Goal: Transaction & Acquisition: Download file/media

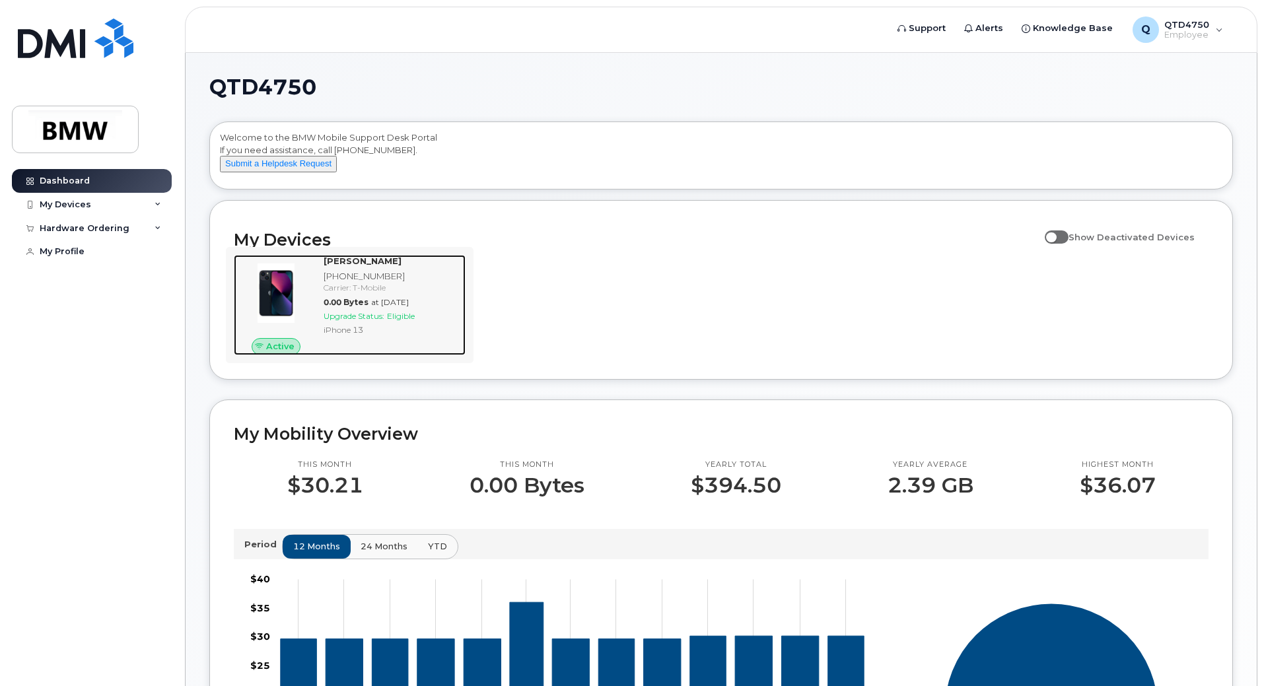
click at [357, 321] on span "Upgrade Status:" at bounding box center [354, 316] width 61 height 10
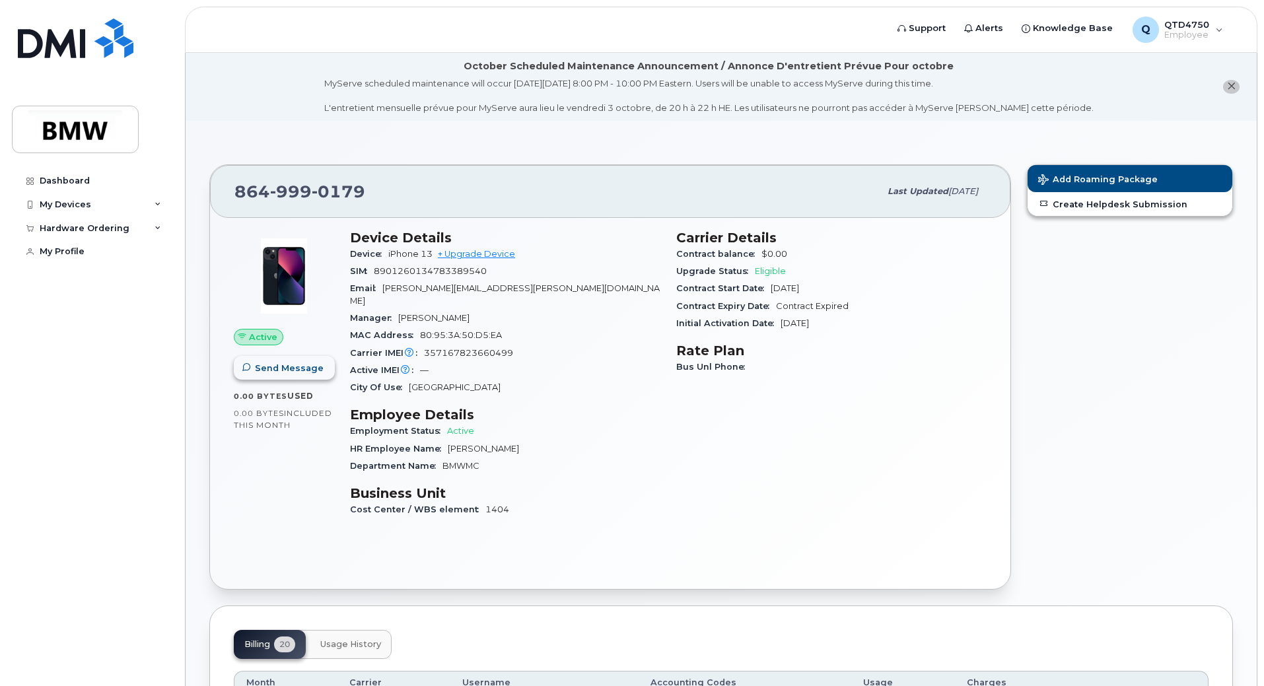
click at [266, 378] on button "Send Message" at bounding box center [284, 368] width 101 height 24
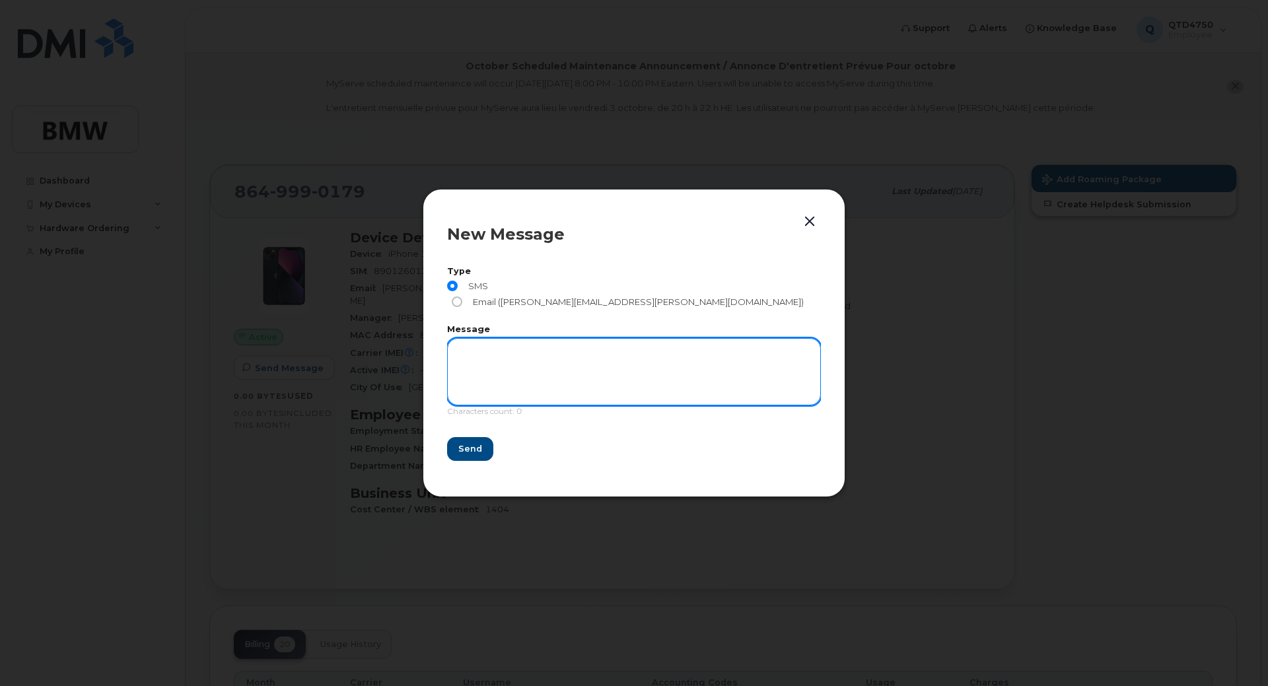
click at [486, 354] on textarea at bounding box center [634, 371] width 374 height 67
type textarea "If you have this phone you are in possession of BMW Manufacturing stolen proper…"
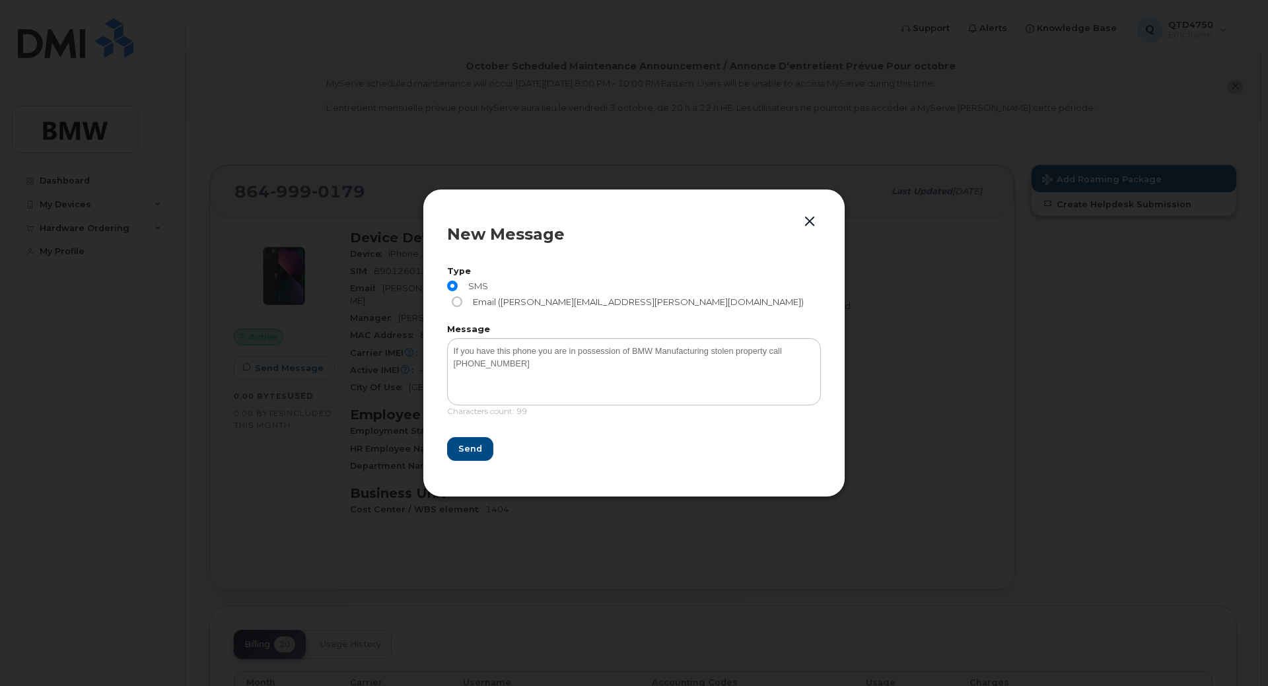
click at [819, 112] on div at bounding box center [634, 343] width 1268 height 686
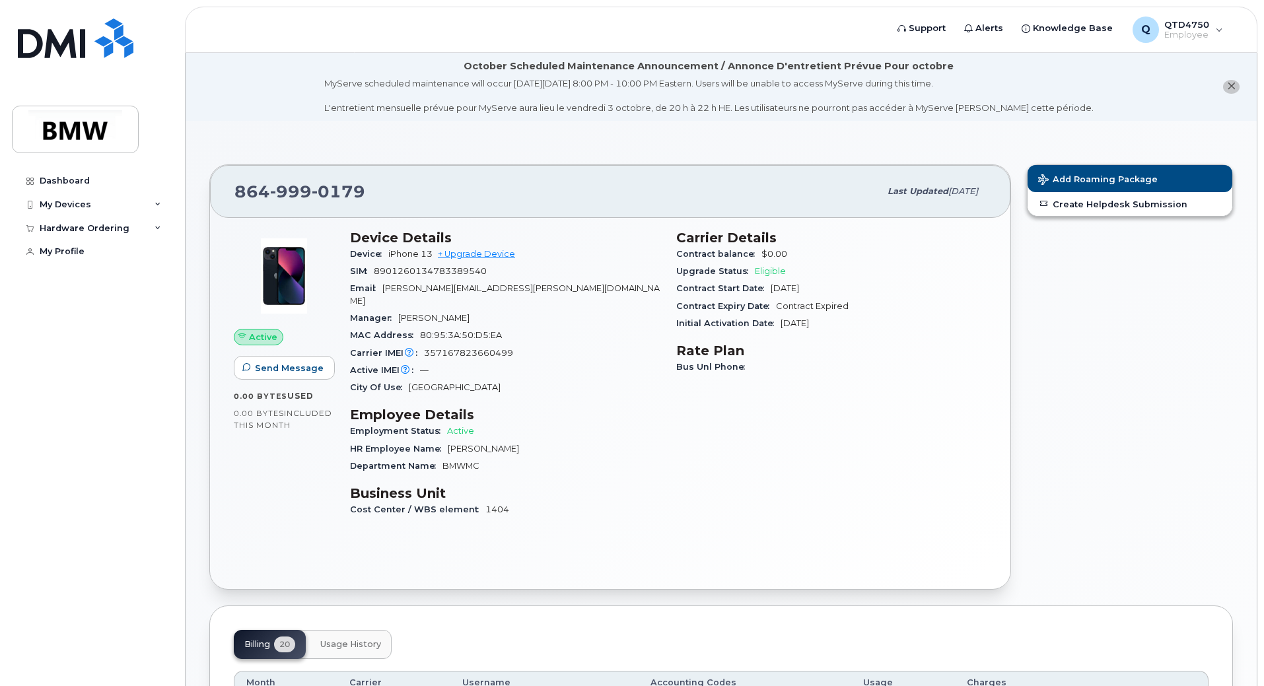
click at [264, 392] on span "0.00 Bytes" at bounding box center [260, 396] width 53 height 9
click at [277, 367] on span "Send Message" at bounding box center [289, 368] width 69 height 13
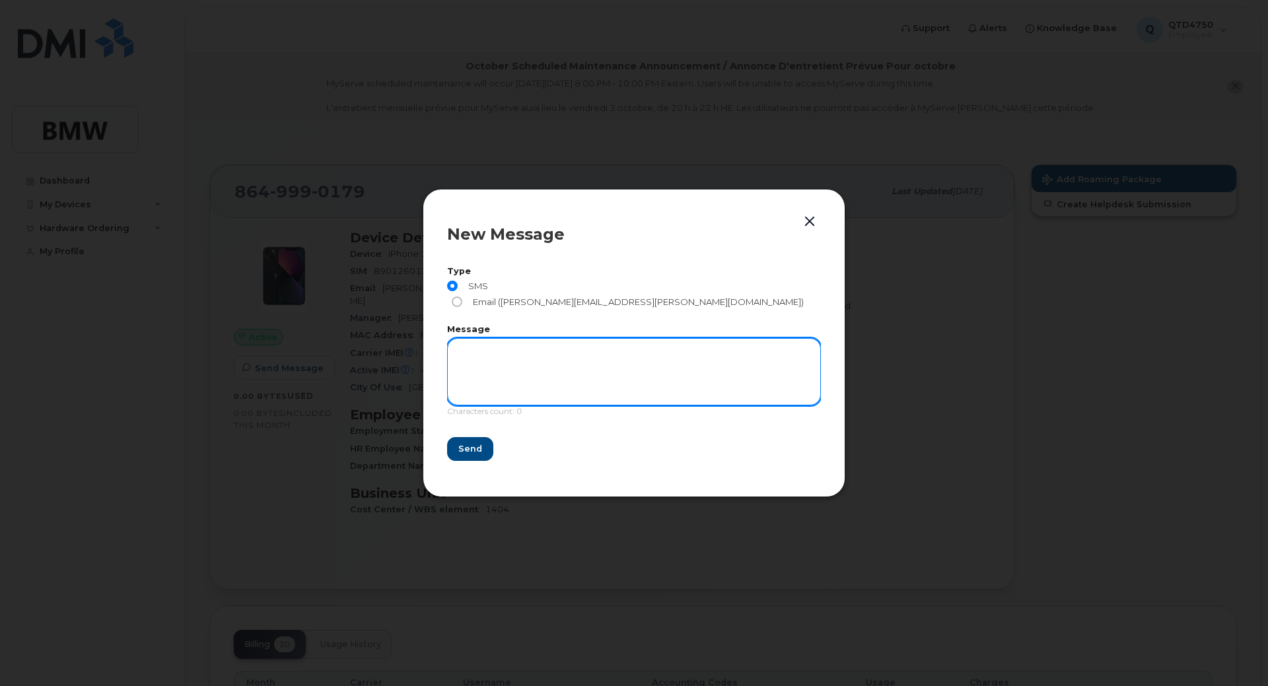
click at [495, 361] on textarea at bounding box center [634, 371] width 374 height 67
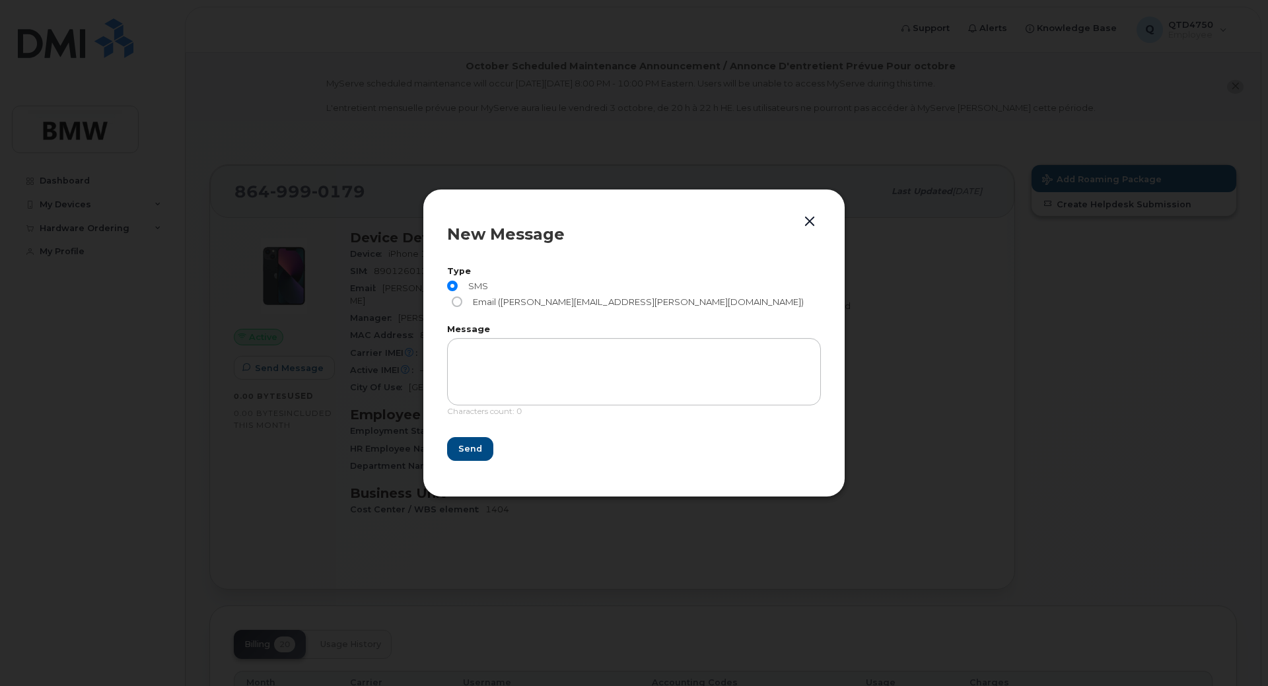
click at [808, 228] on button "button" at bounding box center [810, 222] width 20 height 18
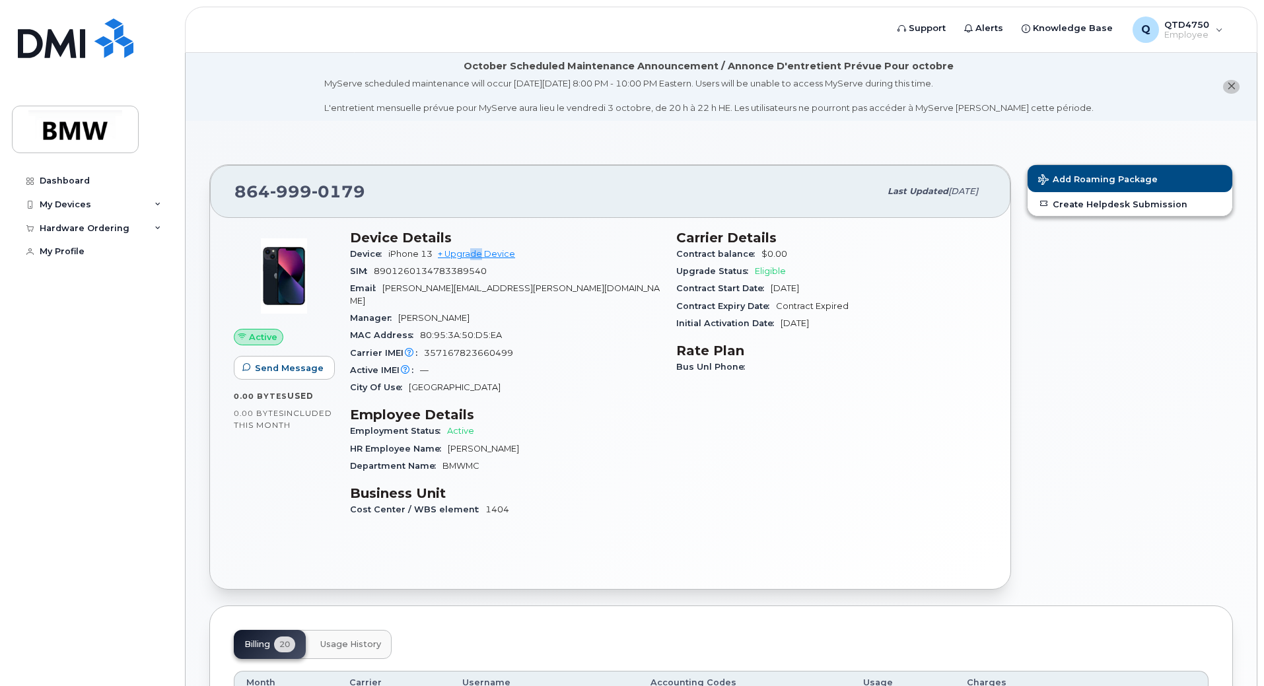
click at [474, 259] on div "Device iPhone 13 + Upgrade Device" at bounding box center [505, 254] width 310 height 17
click at [477, 253] on link "+ Upgrade Device" at bounding box center [476, 254] width 77 height 10
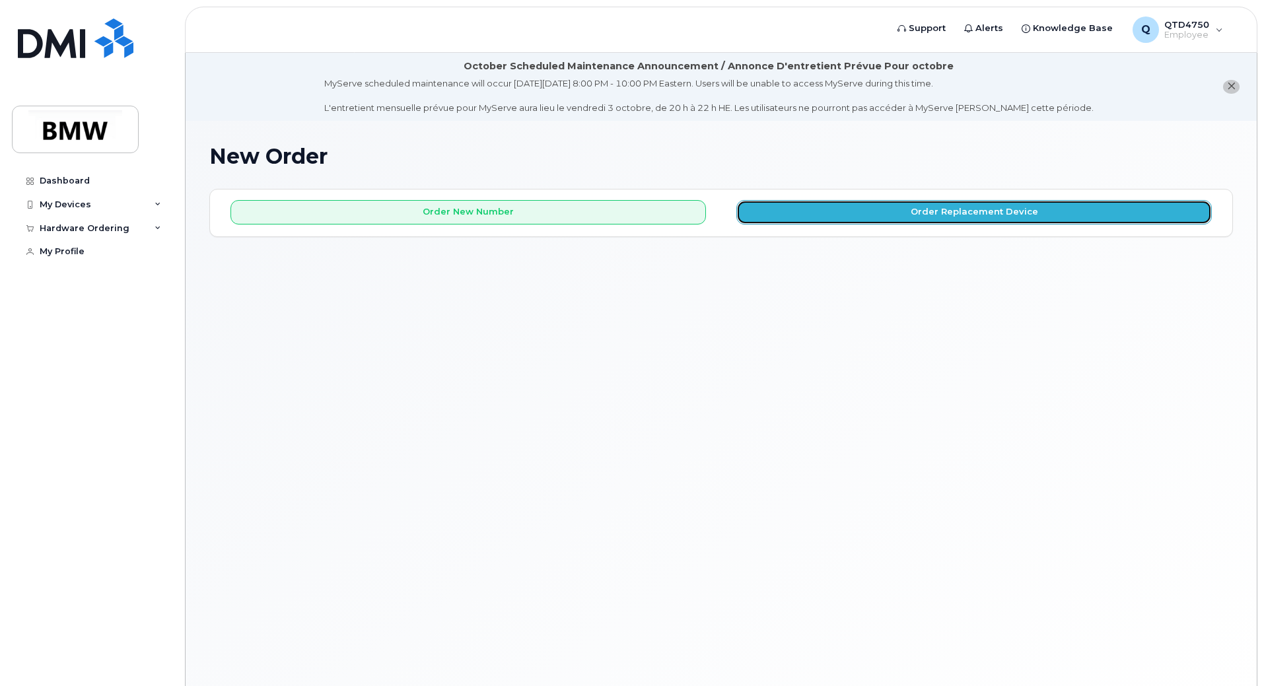
click at [804, 209] on button "Order Replacement Device" at bounding box center [973, 212] width 475 height 24
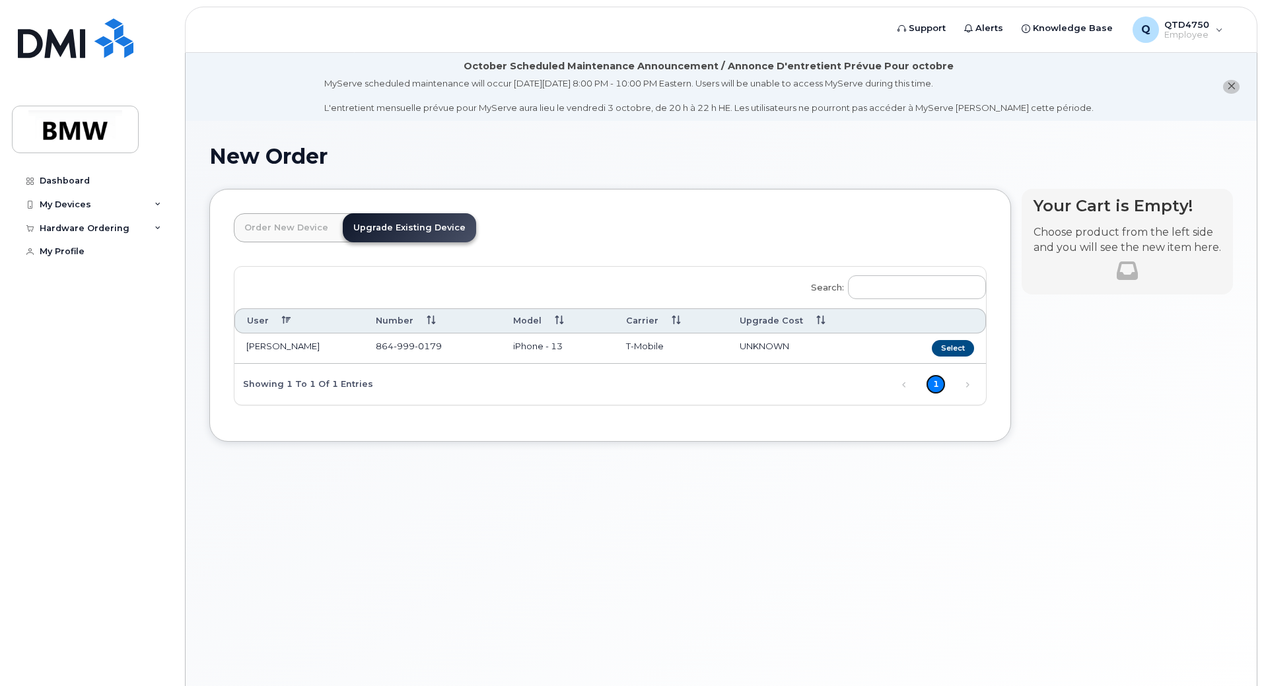
click at [942, 386] on link "1" at bounding box center [936, 384] width 20 height 20
click at [942, 378] on link "1" at bounding box center [936, 384] width 20 height 20
click at [941, 382] on link "1" at bounding box center [936, 384] width 20 height 20
drag, startPoint x: 953, startPoint y: 345, endPoint x: 960, endPoint y: 347, distance: 6.9
click at [960, 347] on button "Select" at bounding box center [953, 348] width 42 height 17
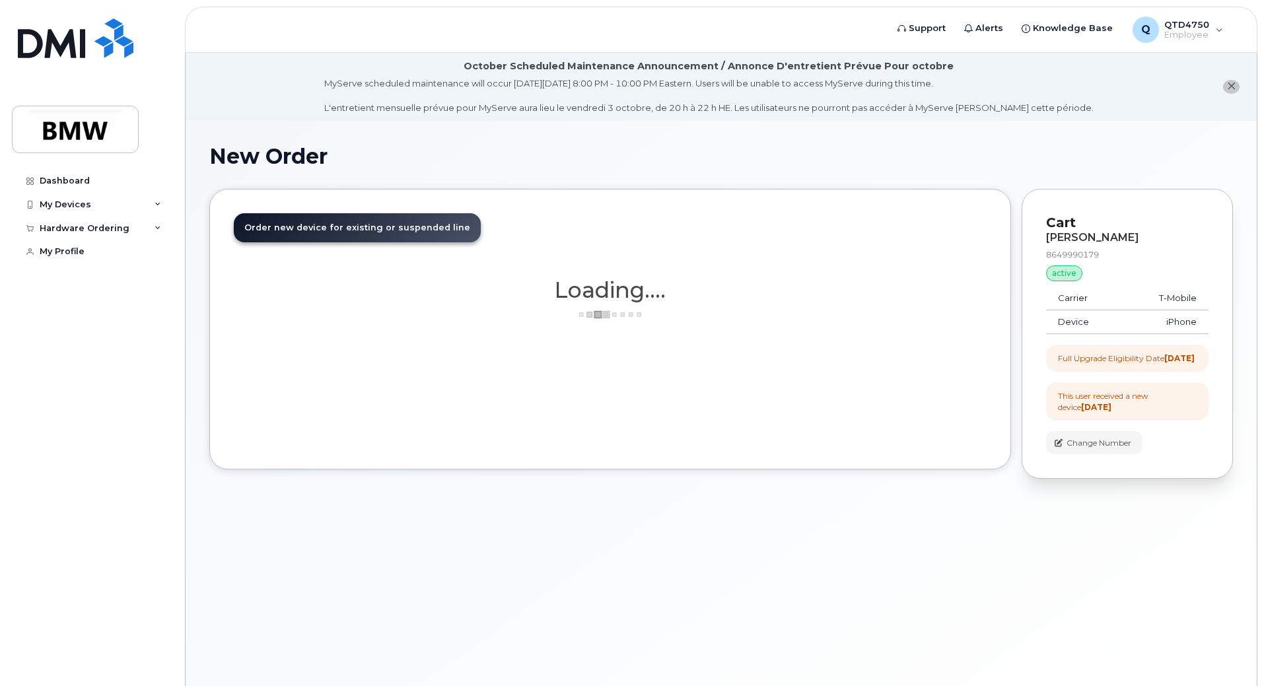
drag, startPoint x: 957, startPoint y: 348, endPoint x: 975, endPoint y: 329, distance: 26.6
click at [966, 347] on div "Order New Device Upgrade Existing Device Order new device and new line Order ne…" at bounding box center [610, 329] width 802 height 281
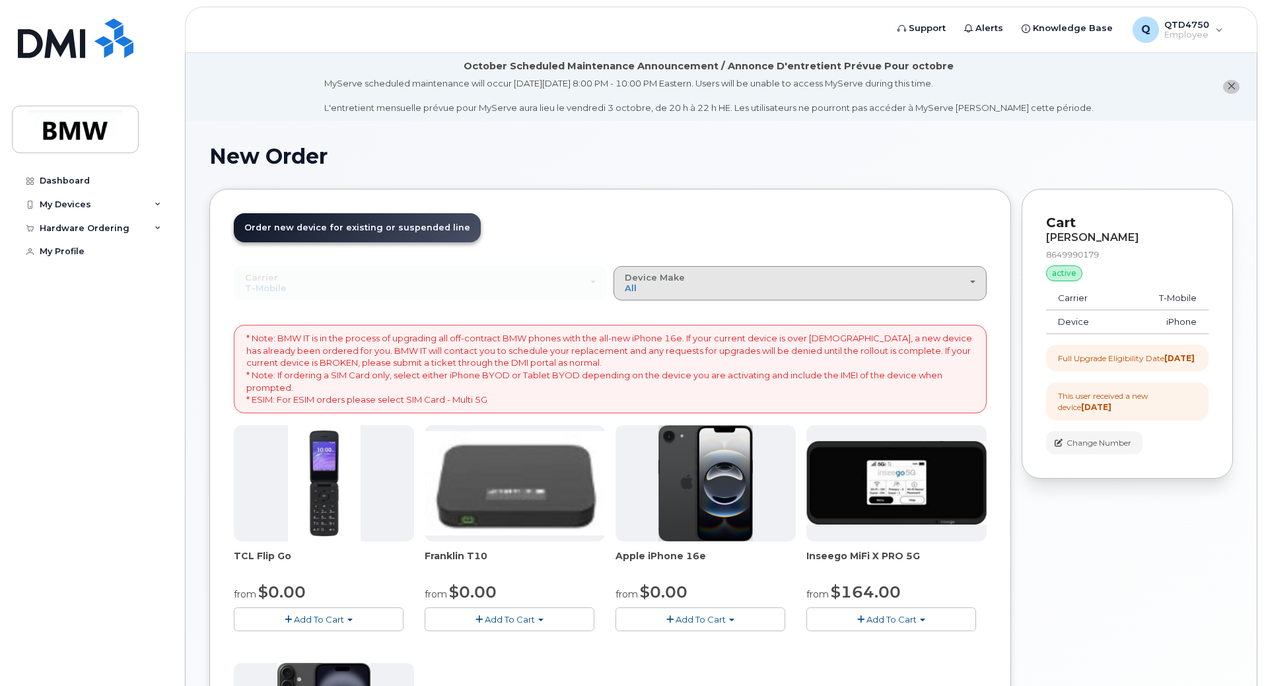
click at [971, 279] on div "Device Make All Cell Phone iPhone Modem" at bounding box center [800, 283] width 351 height 20
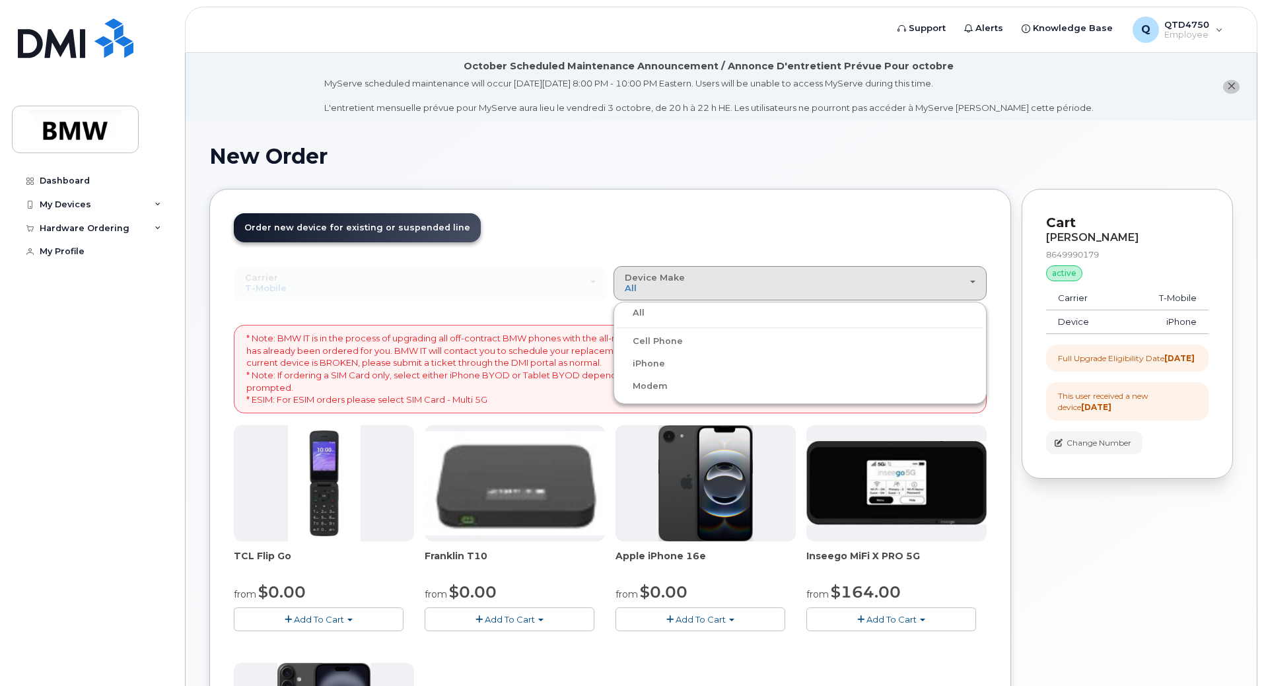
click at [655, 372] on ul "All Cell Phone iPhone Modem" at bounding box center [799, 353] width 373 height 102
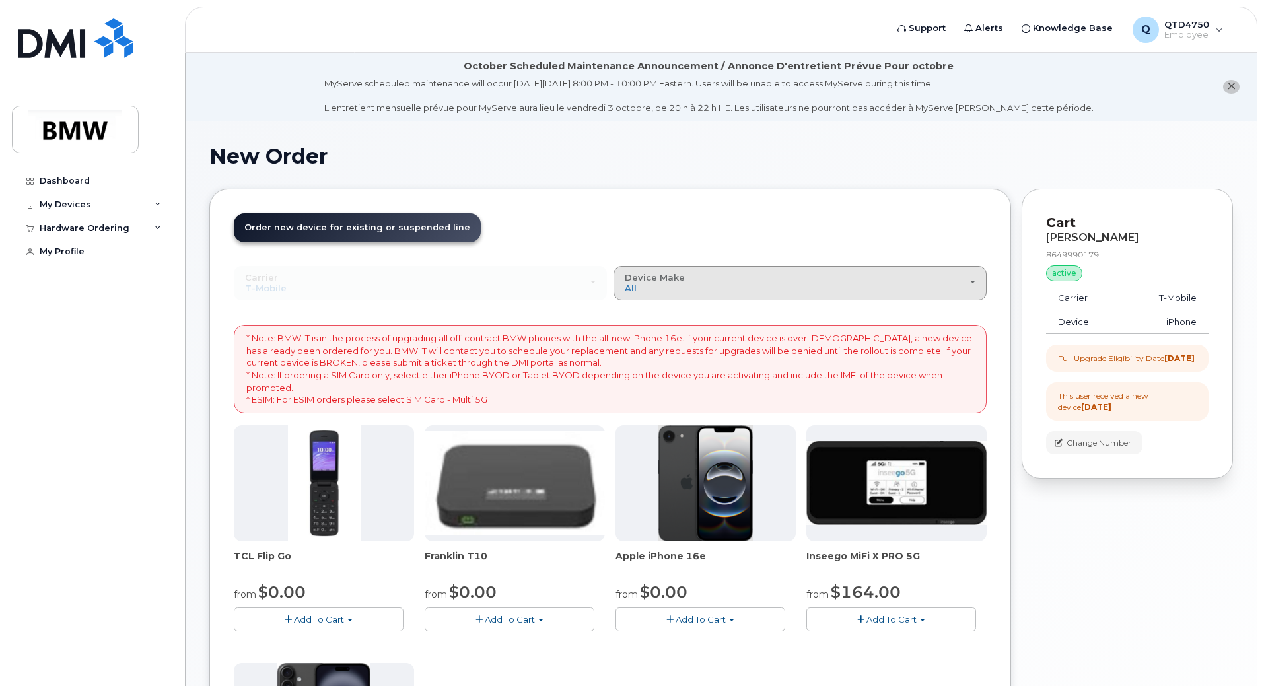
click at [971, 277] on div "Device Make All Cell Phone iPhone Modem" at bounding box center [800, 283] width 351 height 20
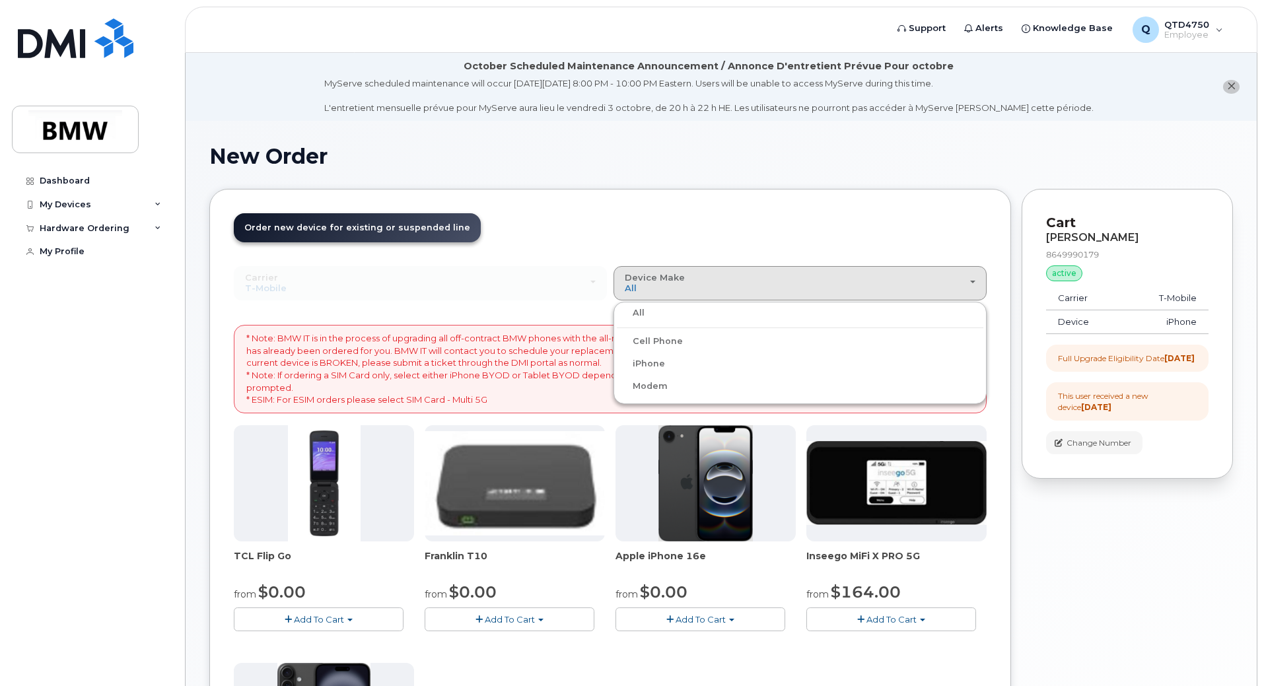
click at [642, 363] on label "iPhone" at bounding box center [641, 364] width 48 height 16
click at [0, 0] on input "iPhone" at bounding box center [0, 0] width 0 height 0
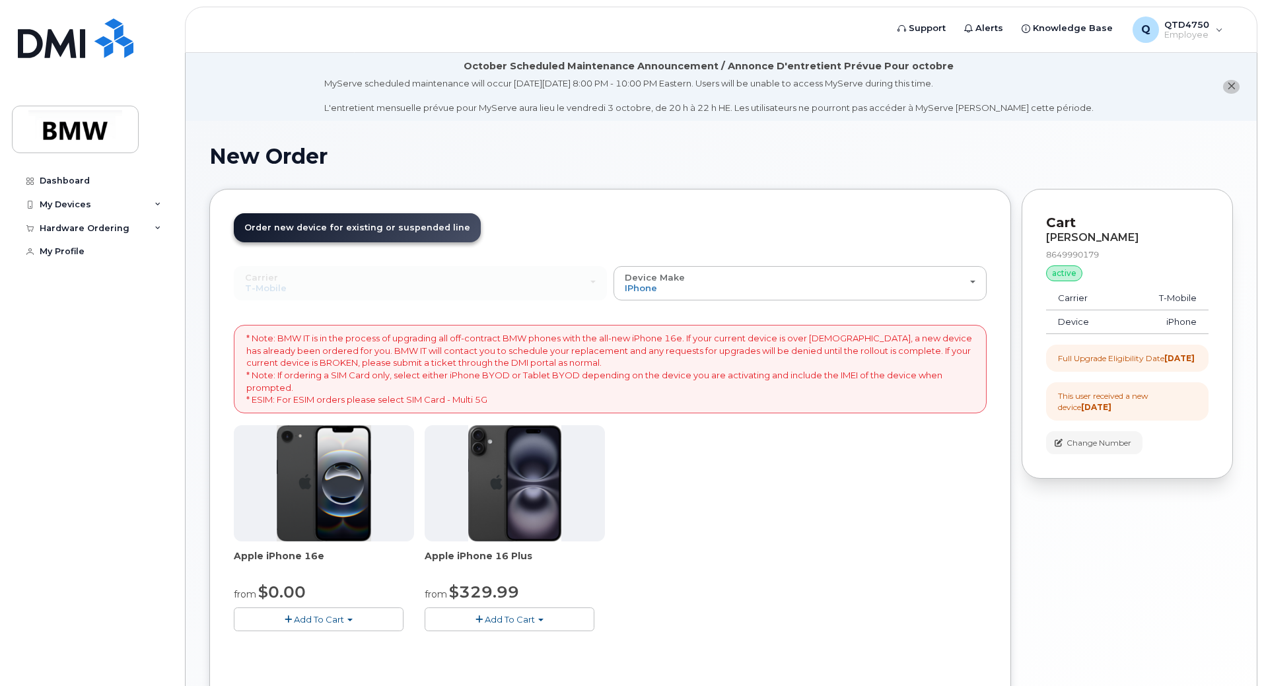
click at [310, 617] on span "Add To Cart" at bounding box center [319, 619] width 50 height 11
click at [344, 647] on link "$0.00 - 30 Month Upgrade (128GB)" at bounding box center [331, 644] width 189 height 17
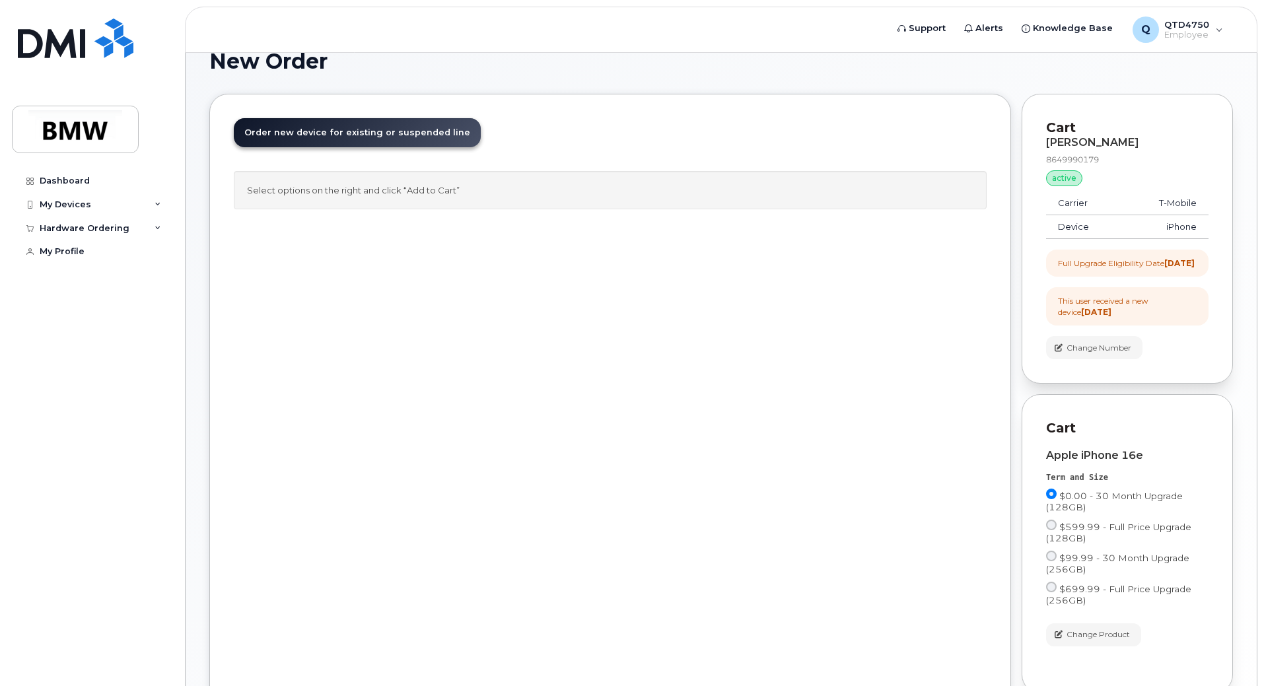
scroll to position [97, 0]
click at [872, 394] on div "Order New Device Upgrade Existing Device Order new device and new line Order ne…" at bounding box center [610, 406] width 802 height 628
click at [906, 308] on div "Order New Device Upgrade Existing Device Order new device and new line Order ne…" at bounding box center [610, 406] width 802 height 628
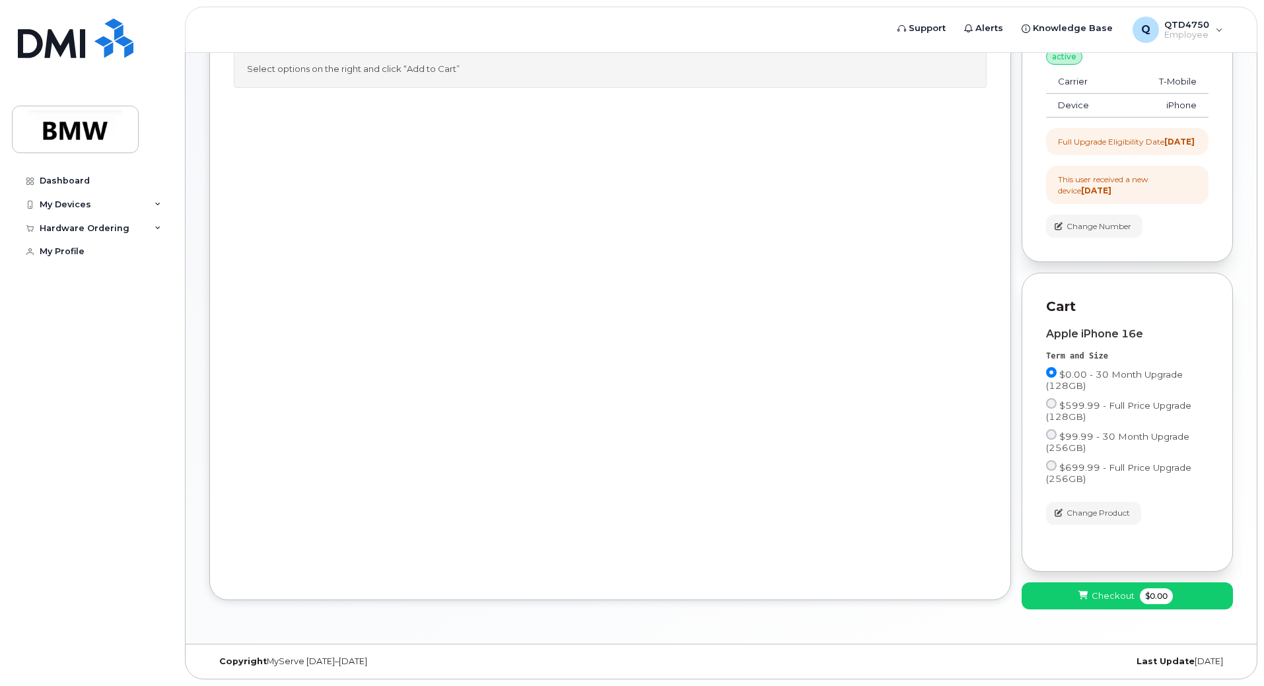
scroll to position [228, 0]
click at [772, 361] on div "Order New Device Upgrade Existing Device Order new device and new line Order ne…" at bounding box center [610, 286] width 802 height 628
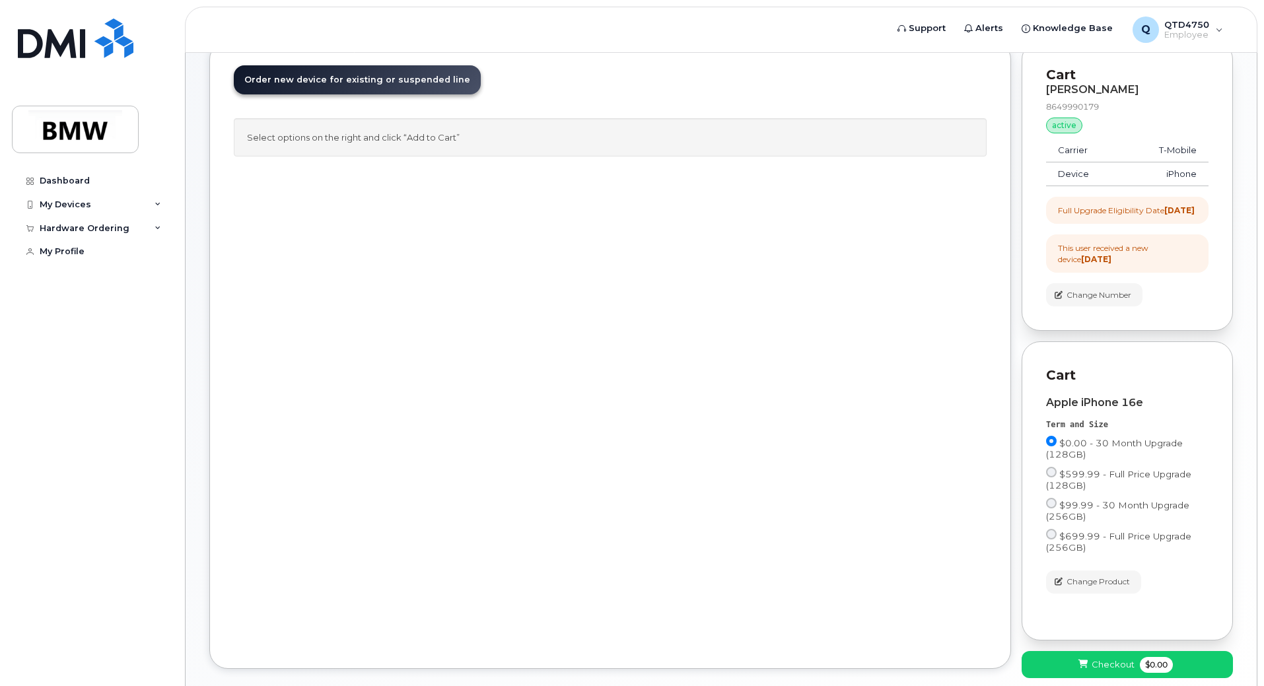
scroll to position [144, 0]
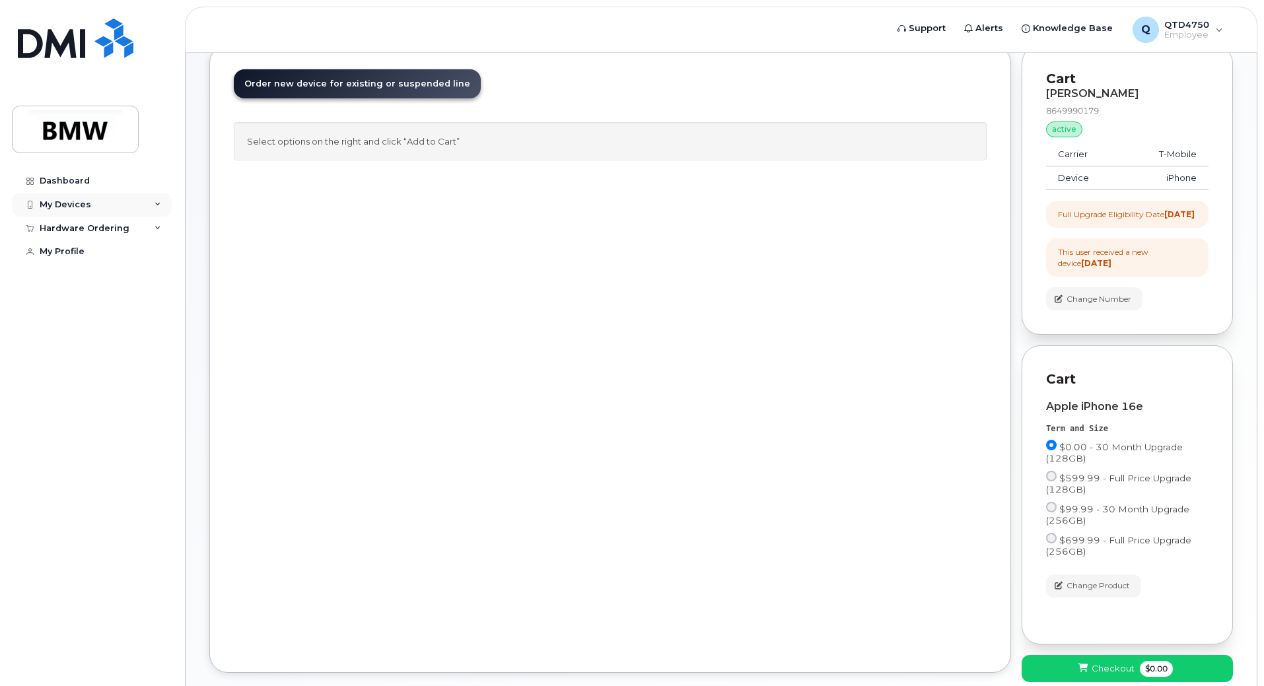
click at [153, 201] on div "My Devices" at bounding box center [92, 205] width 160 height 24
click at [111, 261] on div "([PERSON_NAME])" at bounding box center [121, 266] width 81 height 12
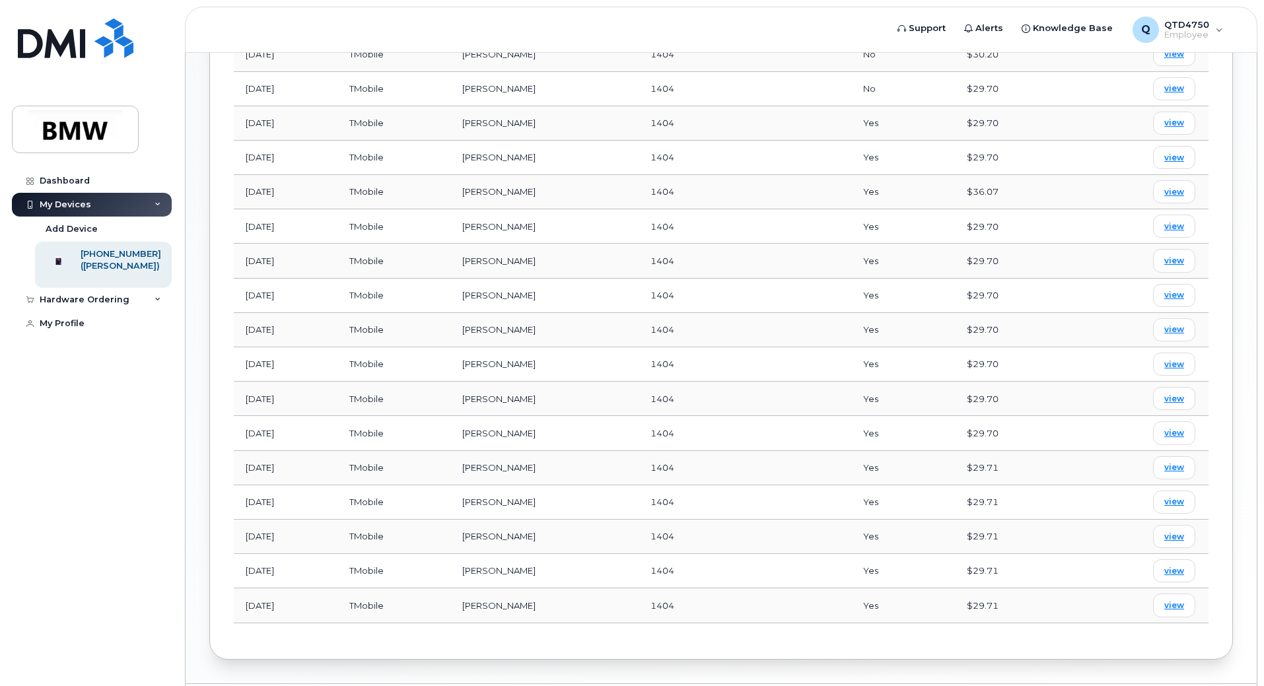
scroll to position [788, 0]
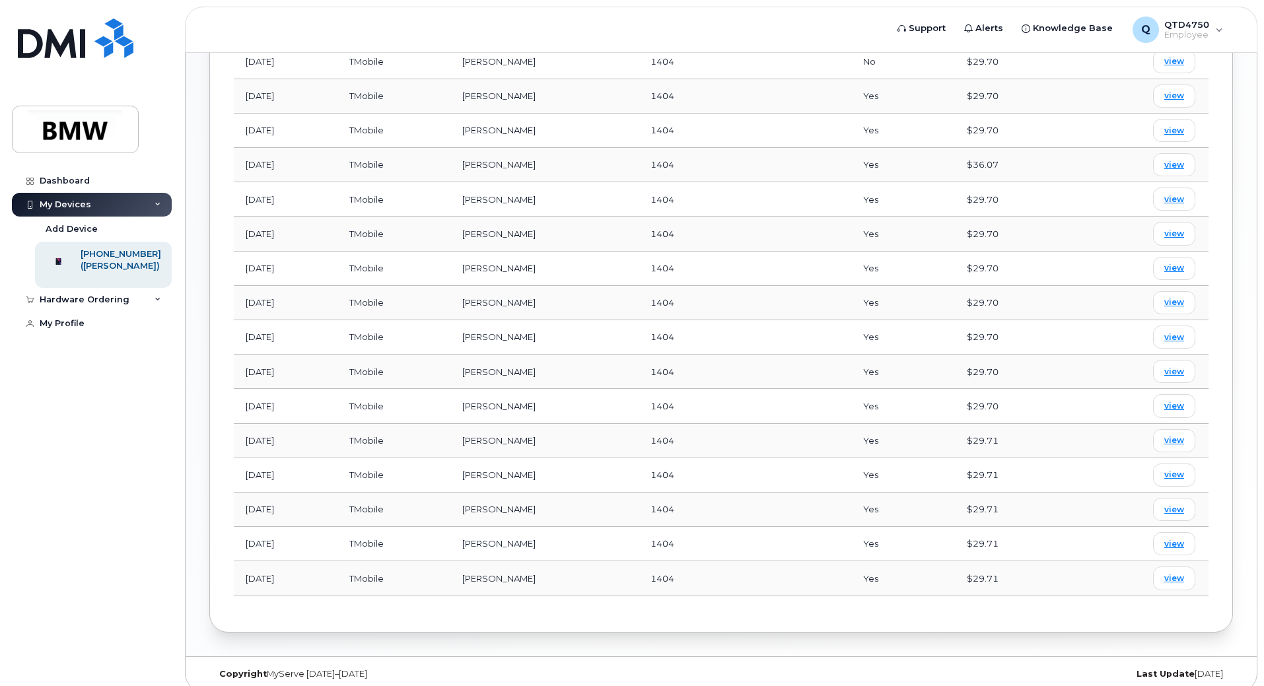
drag, startPoint x: 1224, startPoint y: 490, endPoint x: 1101, endPoint y: 595, distance: 161.6
click at [1101, 595] on div "Month Carrier Username Accounting Codes Usage Charges Sep 2025 TMobile Robert N…" at bounding box center [721, 239] width 975 height 737
click at [1174, 572] on span "view" at bounding box center [1174, 578] width 20 height 12
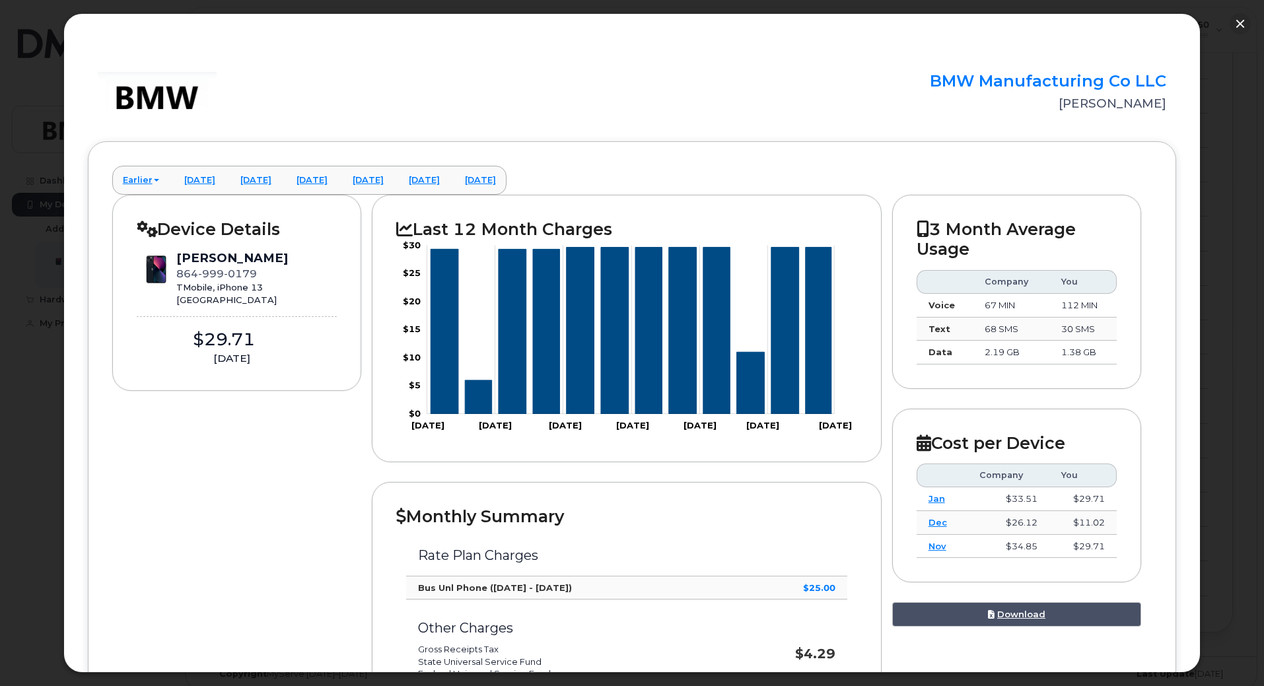
scroll to position [787, 0]
click at [210, 179] on link "April 2025" at bounding box center [200, 180] width 52 height 29
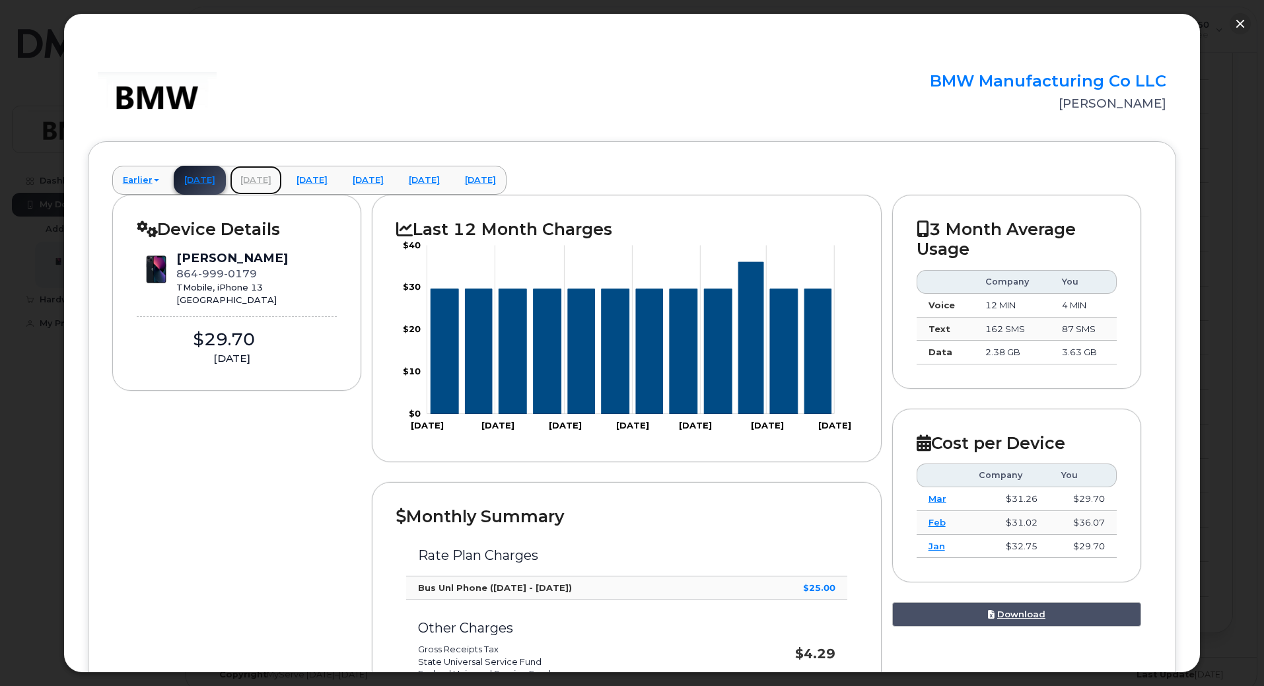
click at [272, 181] on link "[DATE]" at bounding box center [256, 180] width 52 height 29
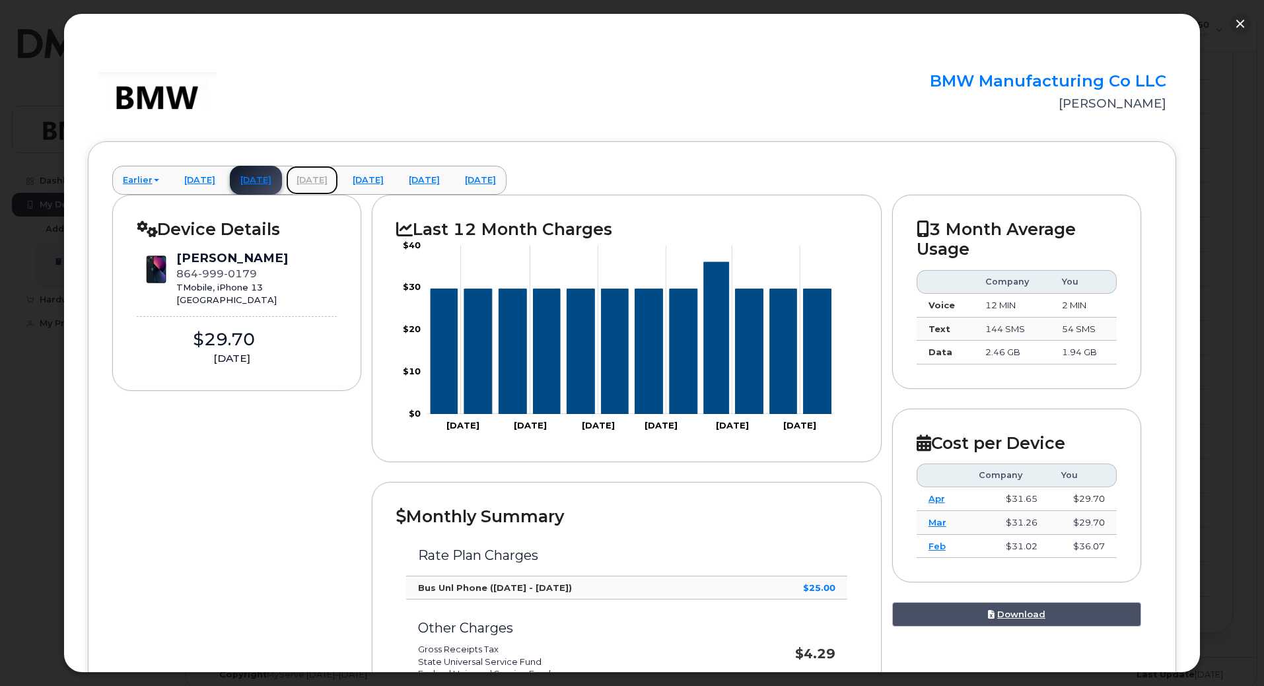
click at [338, 177] on link "June 2025" at bounding box center [312, 180] width 52 height 29
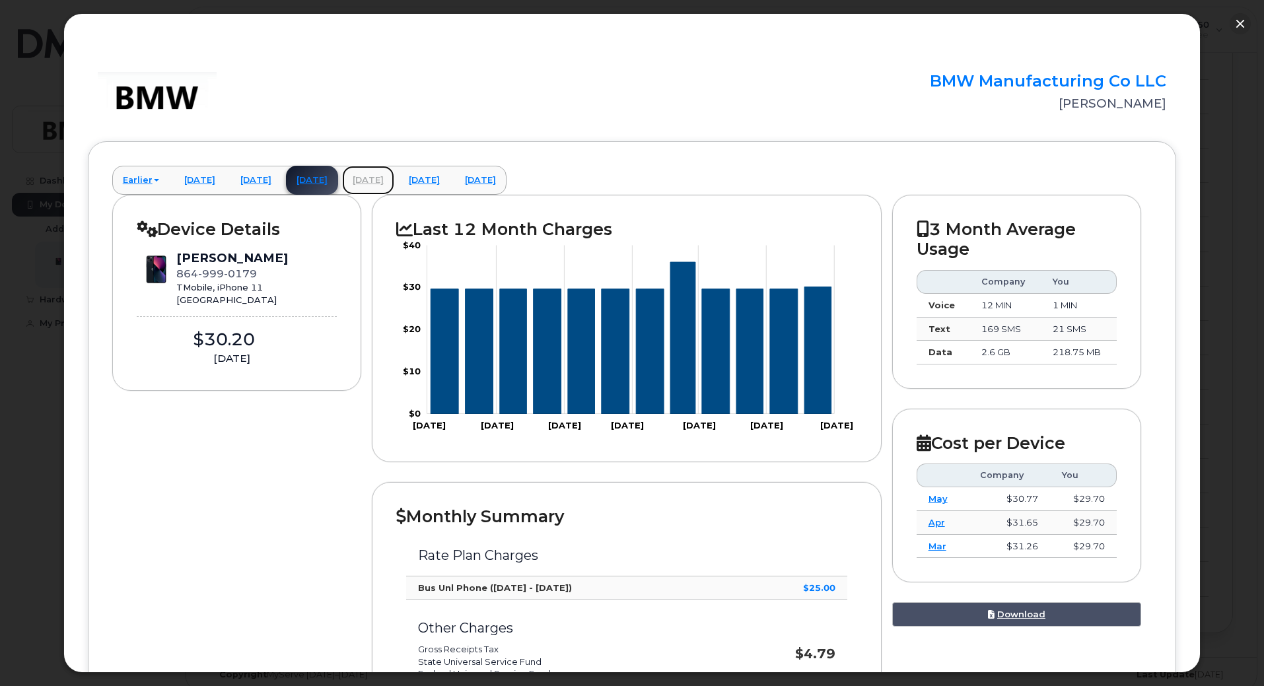
click at [394, 174] on link "July 2025" at bounding box center [368, 180] width 52 height 29
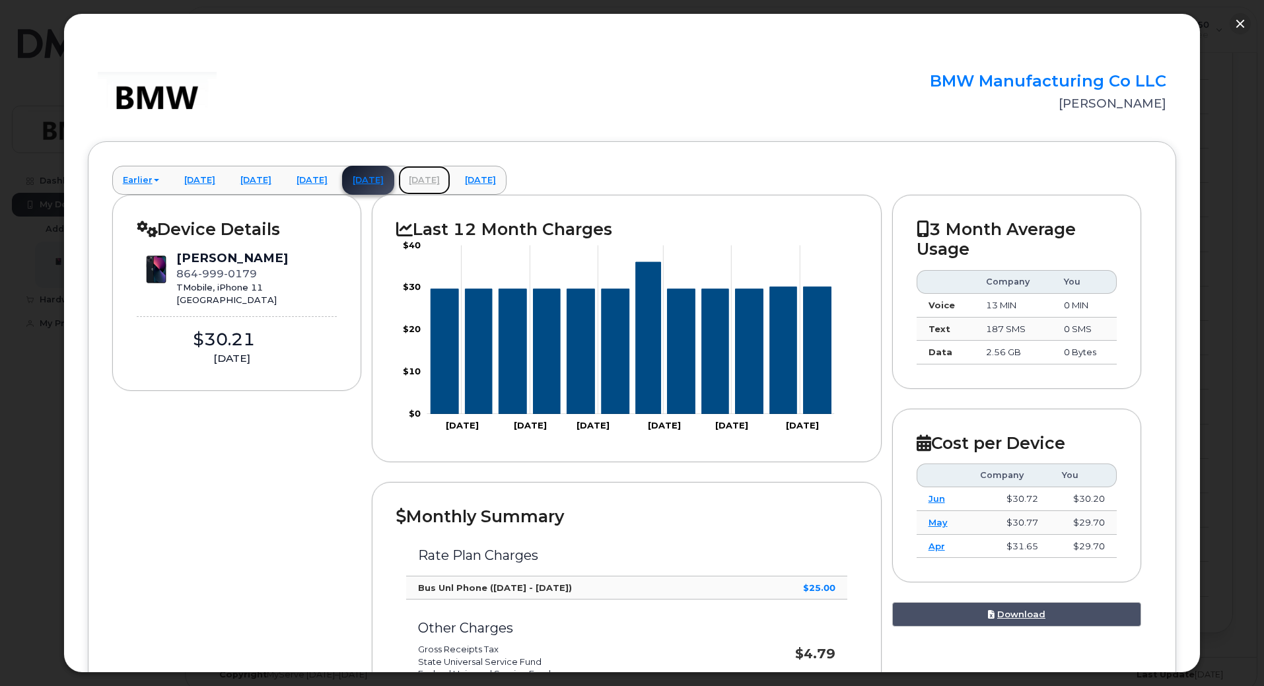
click at [450, 172] on link "August 2025" at bounding box center [424, 180] width 52 height 29
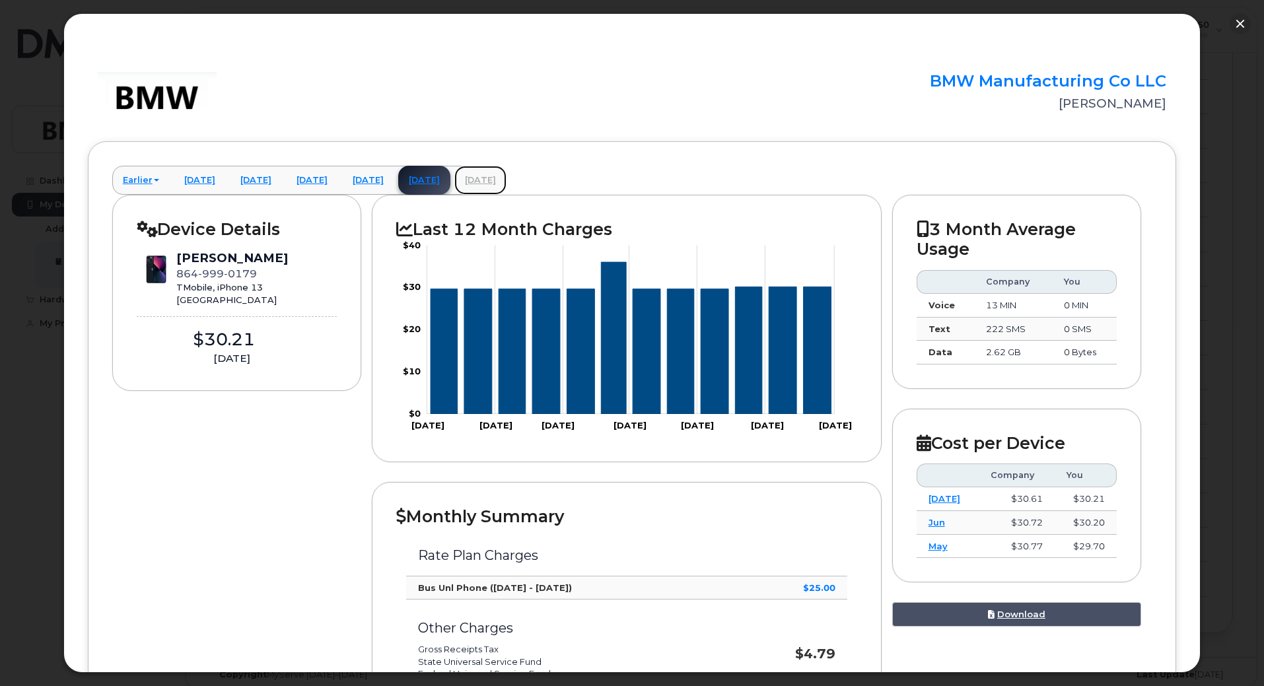
click at [506, 170] on link "September 2025" at bounding box center [480, 180] width 52 height 29
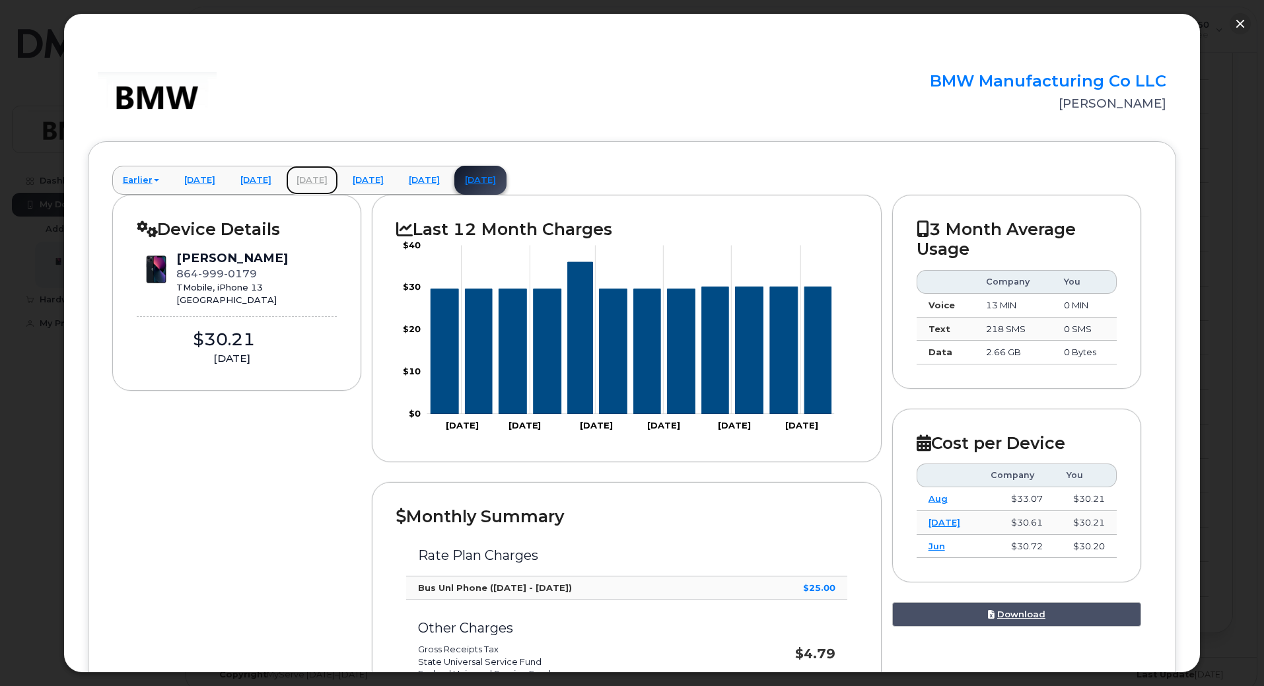
click at [338, 178] on link "June 2025" at bounding box center [312, 180] width 52 height 29
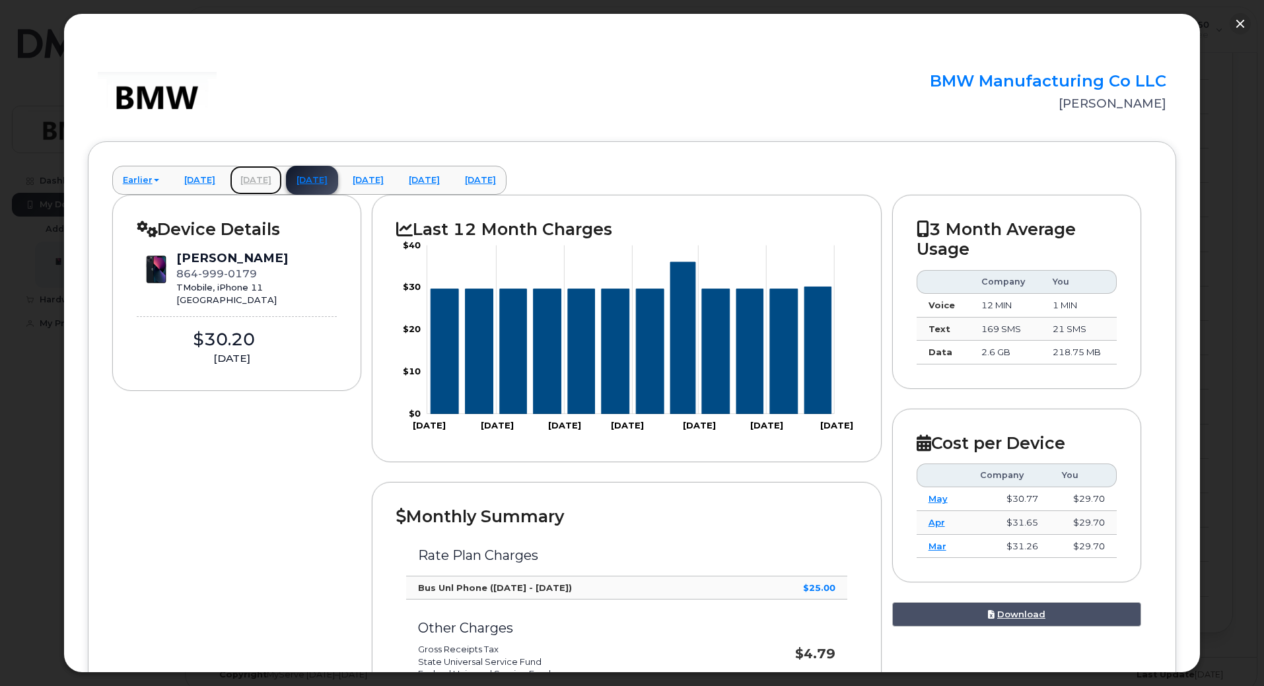
click at [277, 180] on link "[DATE]" at bounding box center [256, 180] width 52 height 29
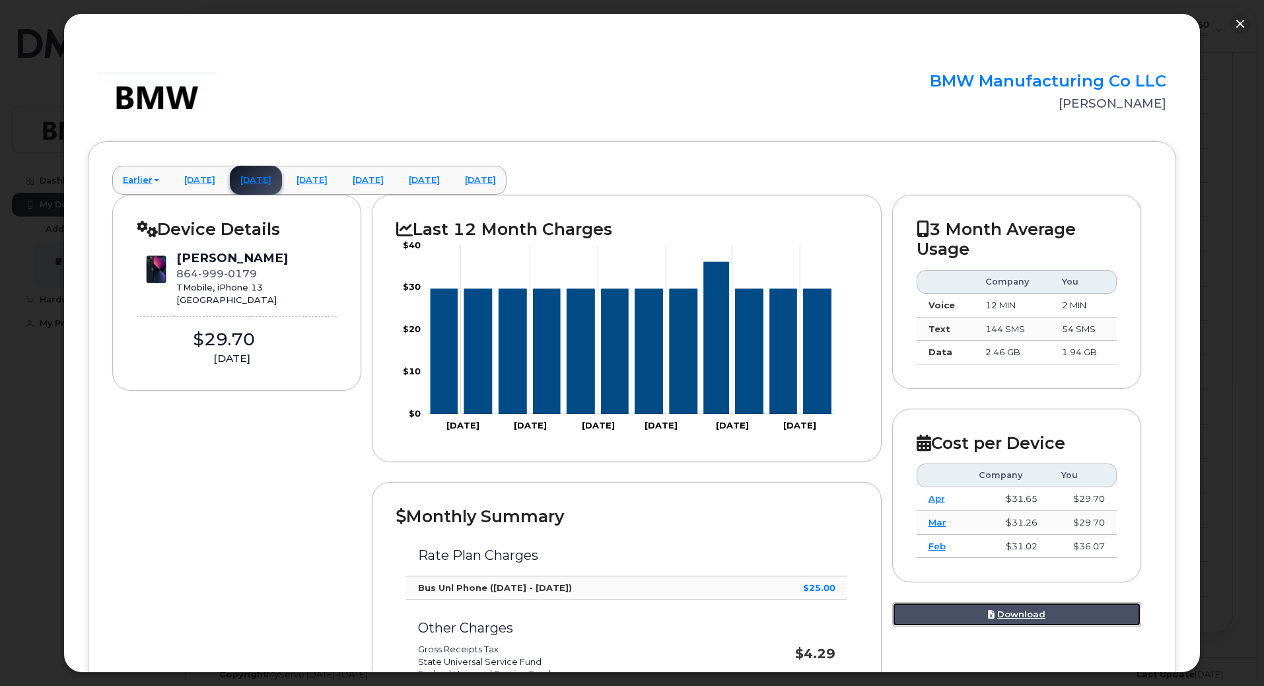
click at [1016, 609] on link "Download" at bounding box center [1017, 614] width 250 height 24
click at [1215, 91] on div at bounding box center [632, 343] width 1264 height 686
click at [338, 166] on link "June 2025" at bounding box center [312, 180] width 52 height 29
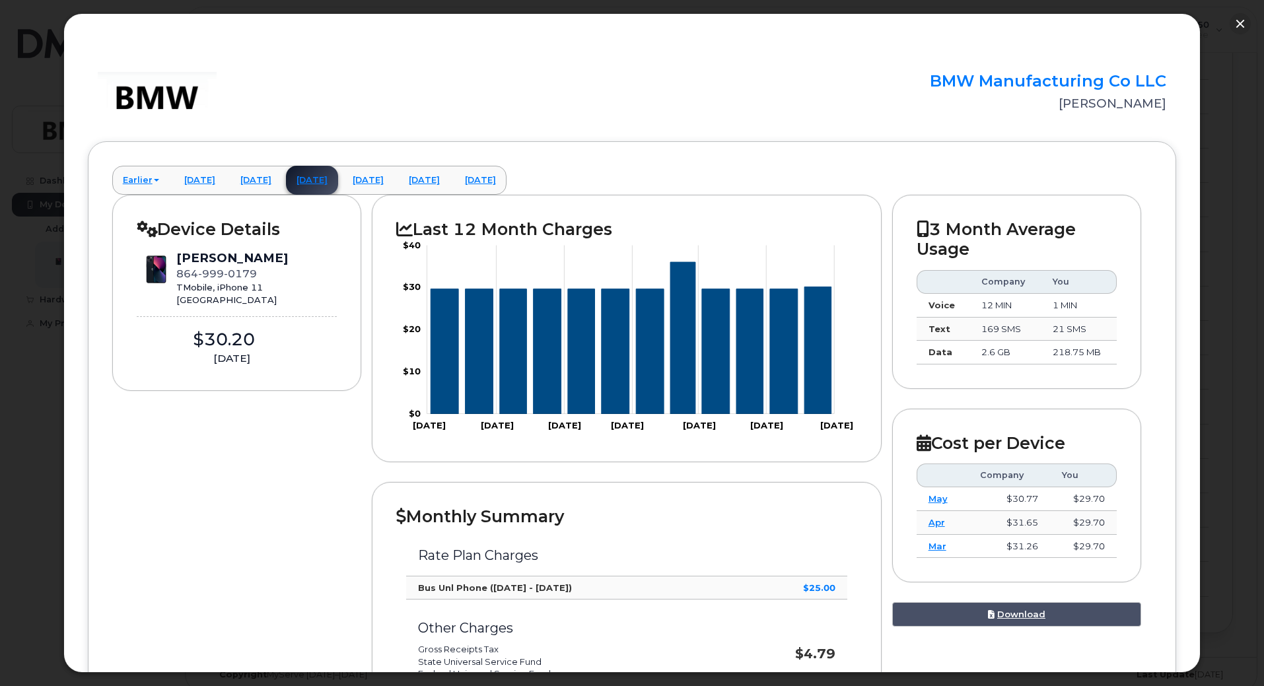
click at [338, 182] on link "June 2025" at bounding box center [312, 180] width 52 height 29
click at [207, 181] on link "April 2025" at bounding box center [200, 180] width 52 height 29
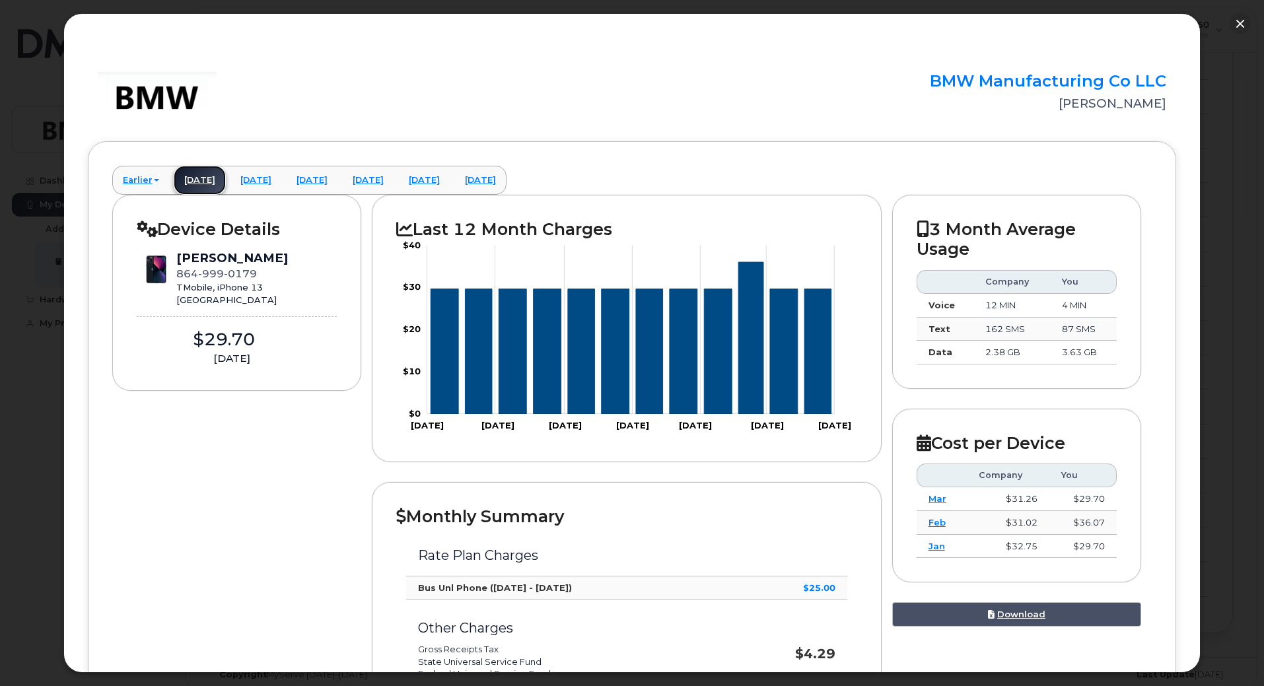
click at [207, 181] on link "April 2025" at bounding box center [200, 180] width 52 height 29
click at [277, 178] on link "[DATE]" at bounding box center [256, 180] width 52 height 29
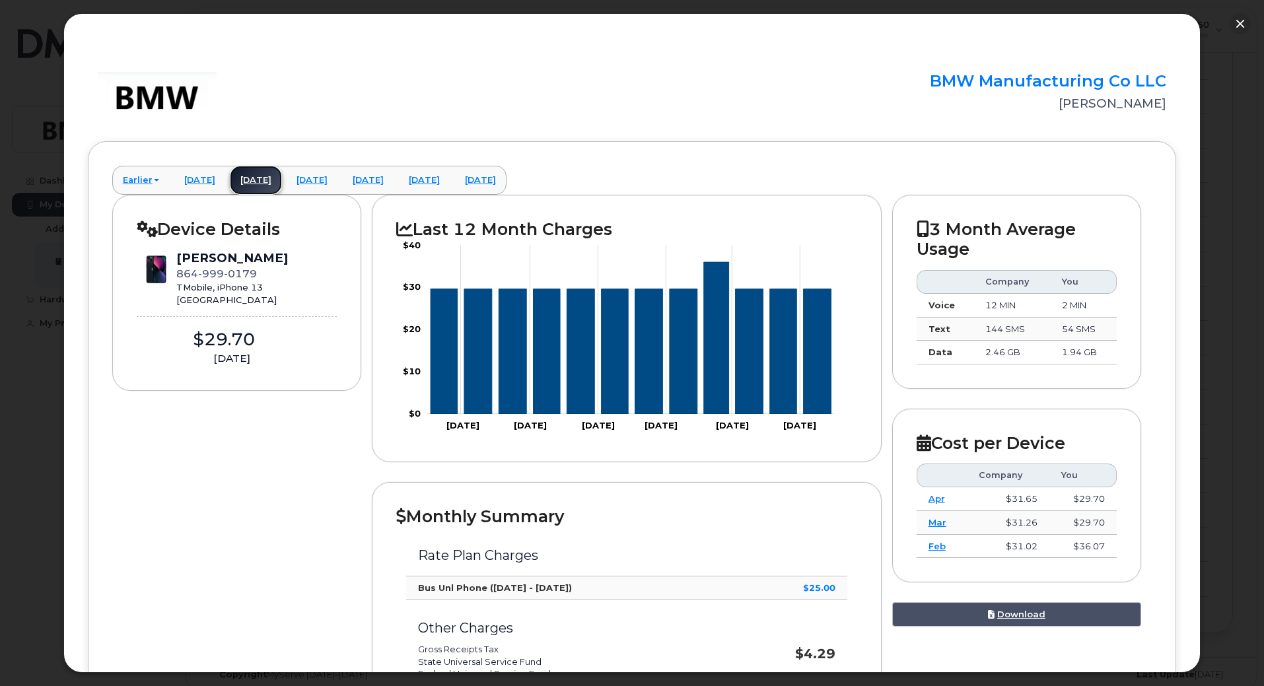
click at [277, 178] on link "[DATE]" at bounding box center [256, 180] width 52 height 29
click at [334, 181] on link "June 2025" at bounding box center [312, 180] width 52 height 29
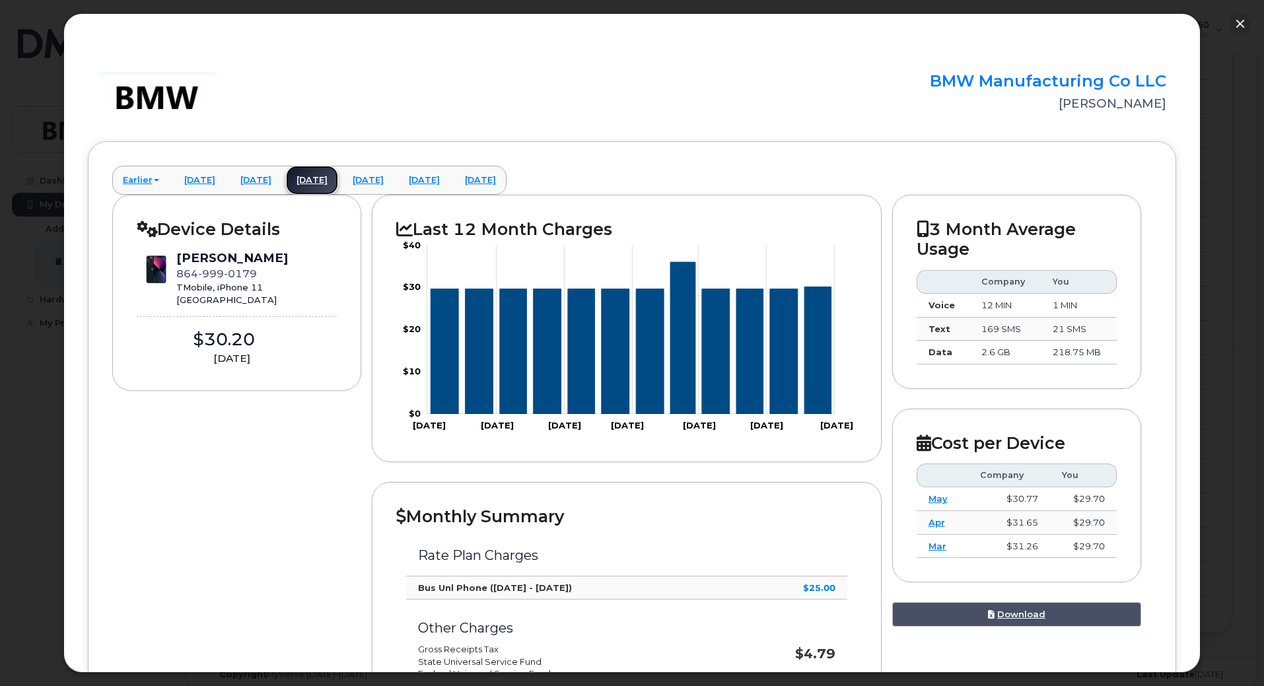
click at [334, 181] on link "June 2025" at bounding box center [312, 180] width 52 height 29
click at [394, 172] on link "July 2025" at bounding box center [368, 180] width 52 height 29
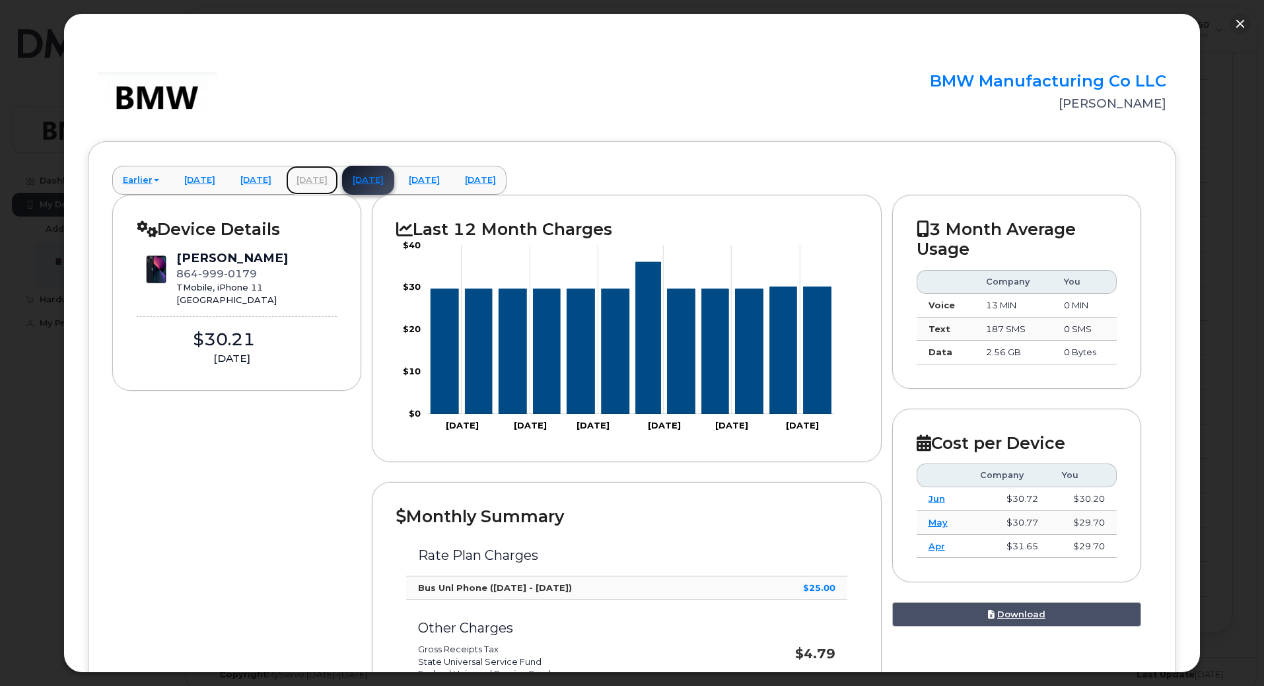
click at [332, 178] on link "June 2025" at bounding box center [312, 180] width 52 height 29
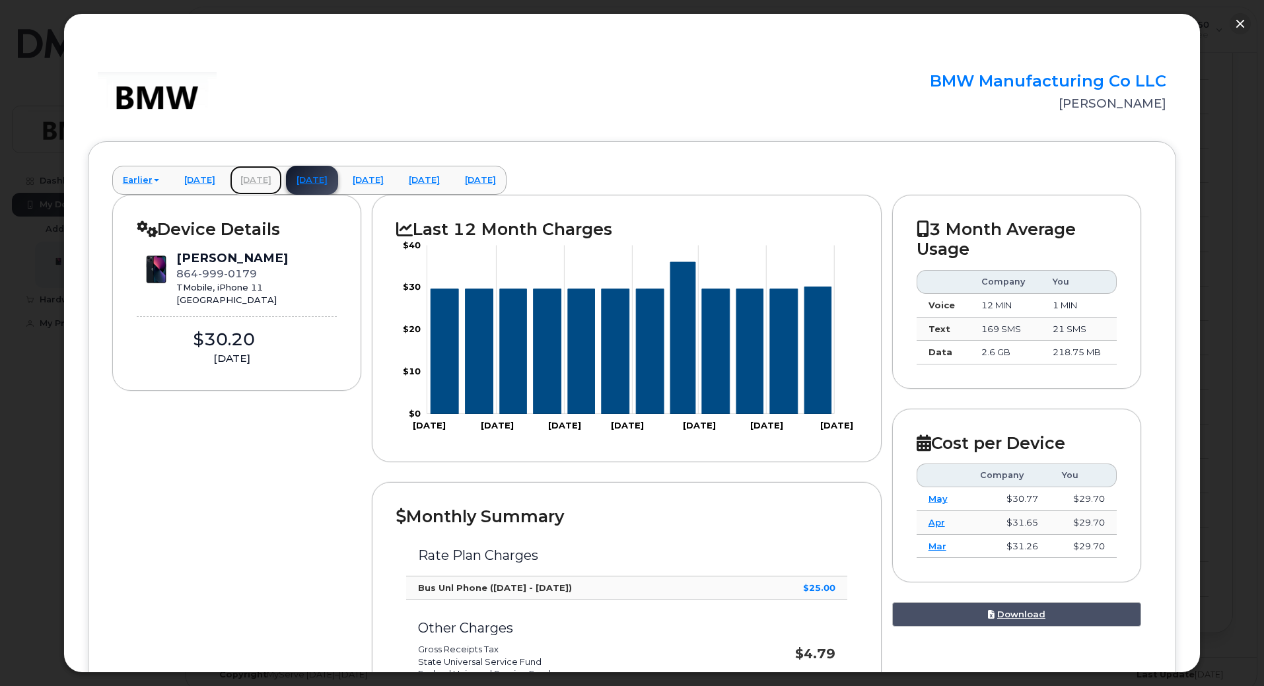
click at [273, 171] on link "[DATE]" at bounding box center [256, 180] width 52 height 29
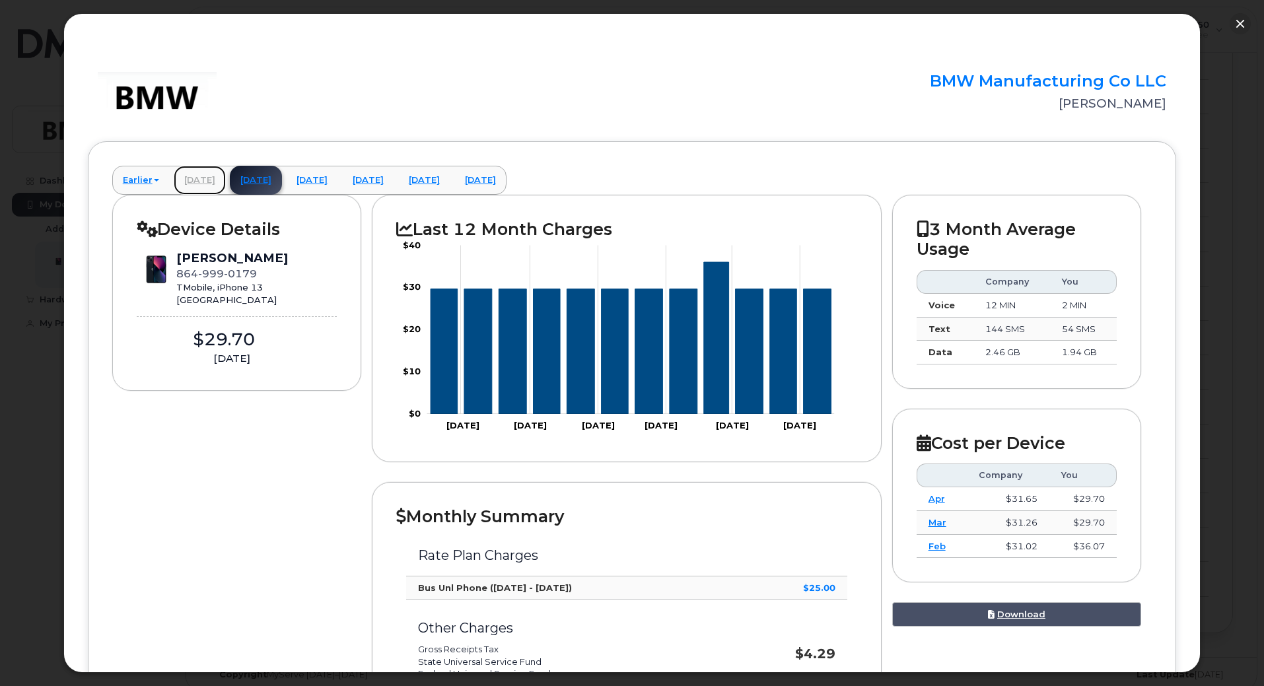
click at [202, 185] on link "April 2025" at bounding box center [200, 180] width 52 height 29
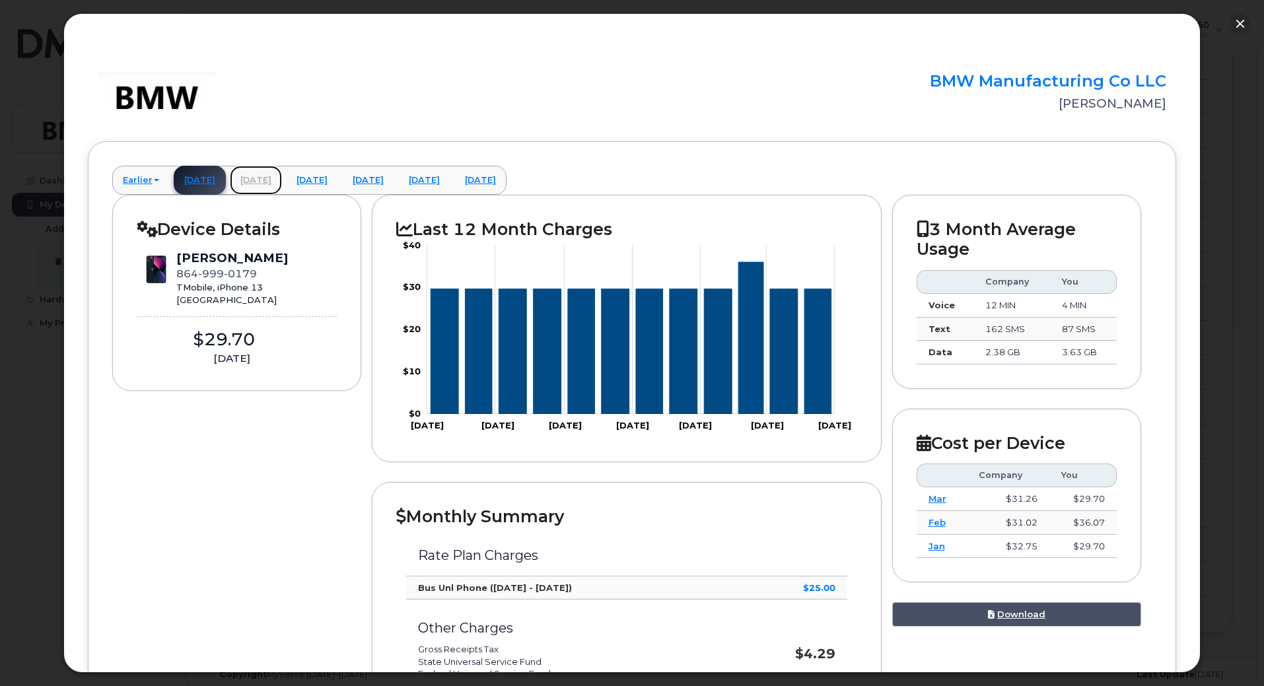
click at [266, 176] on link "[DATE]" at bounding box center [256, 180] width 52 height 29
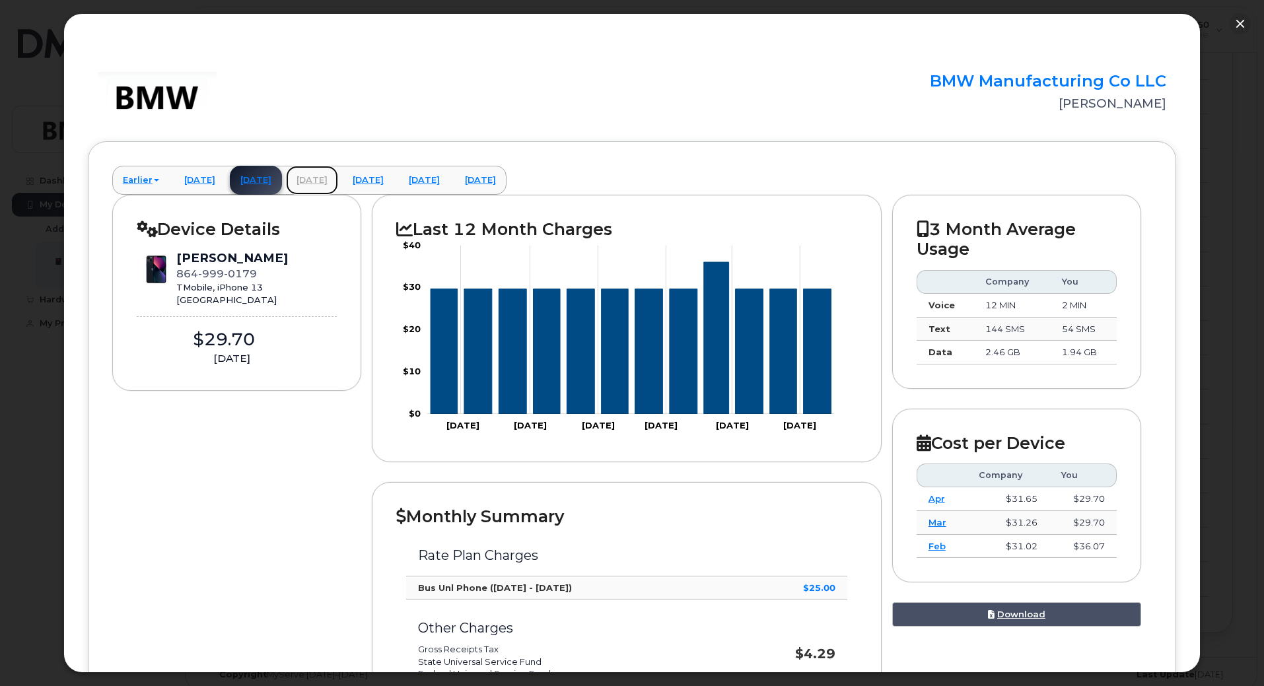
click at [338, 184] on link "June 2025" at bounding box center [312, 180] width 52 height 29
